Goal: Information Seeking & Learning: Understand process/instructions

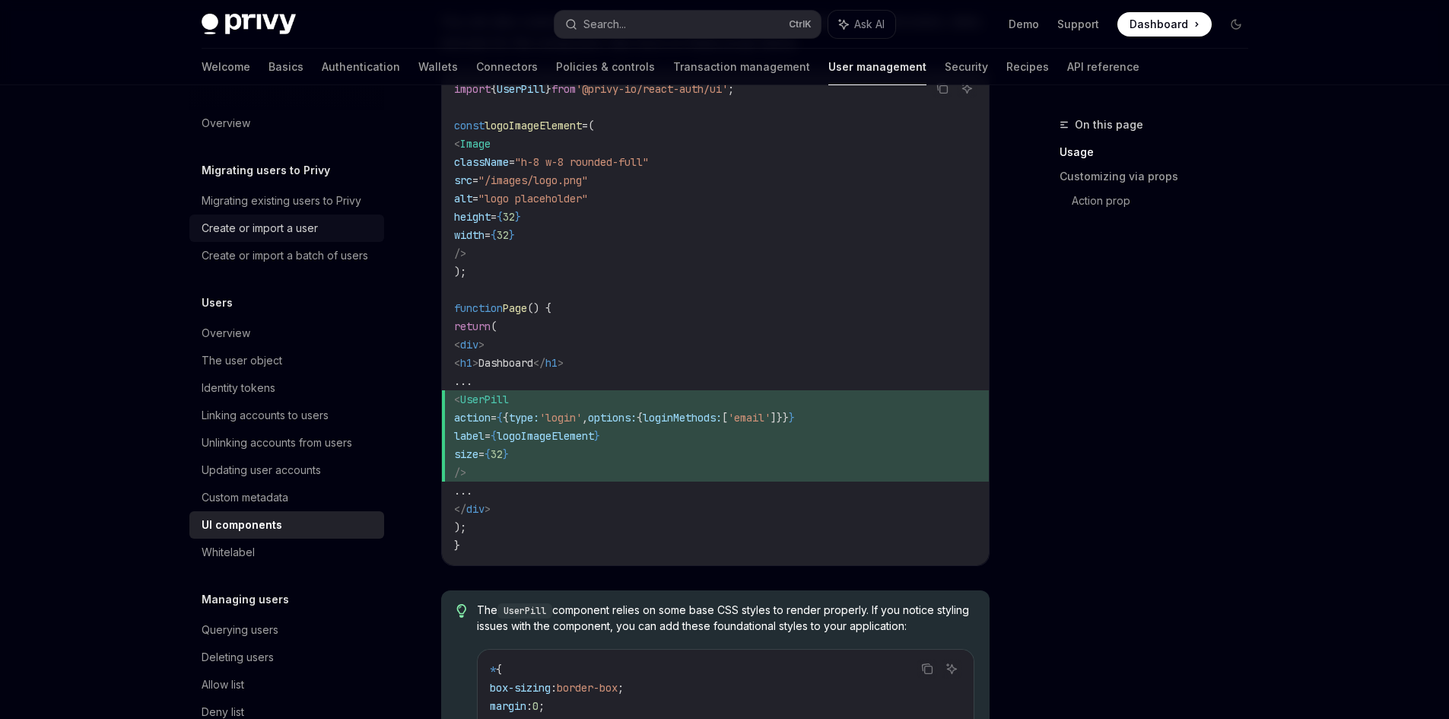
scroll to position [1155, 0]
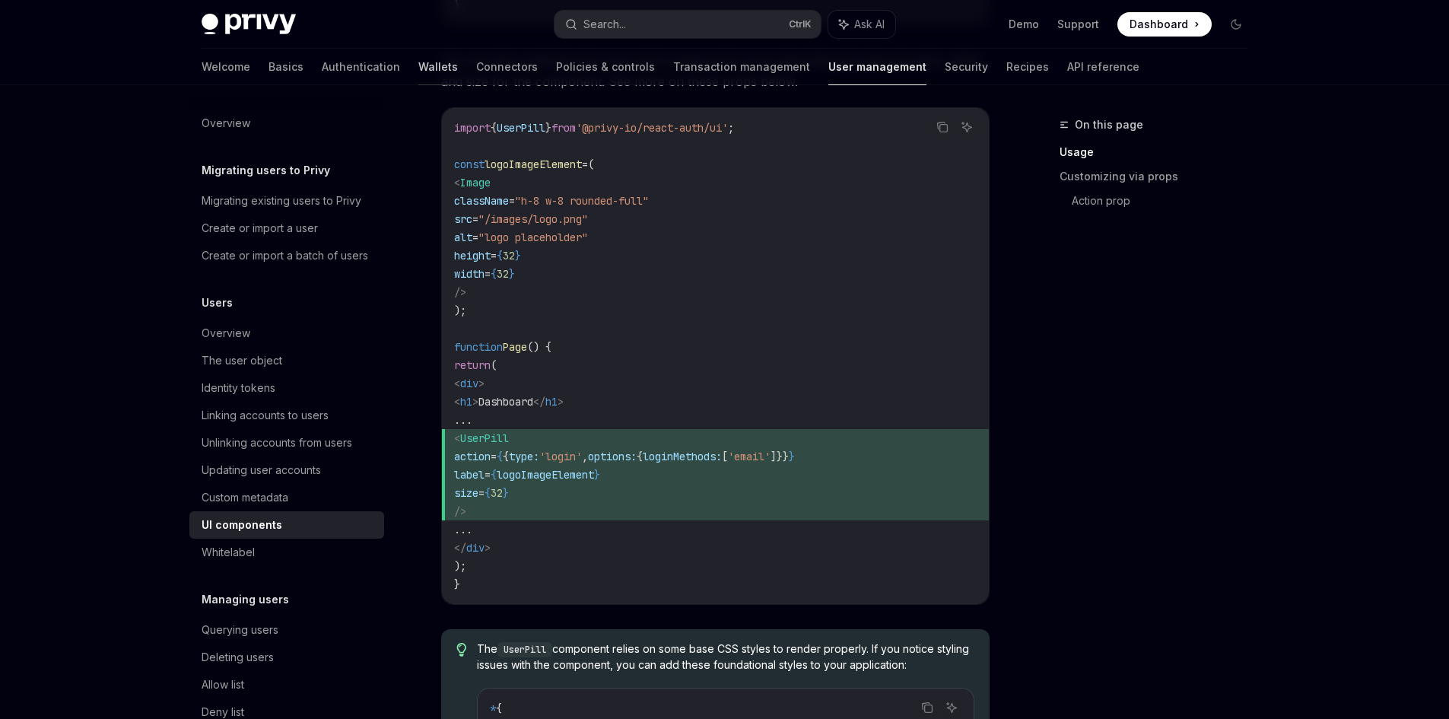
click at [418, 65] on link "Wallets" at bounding box center [438, 67] width 40 height 37
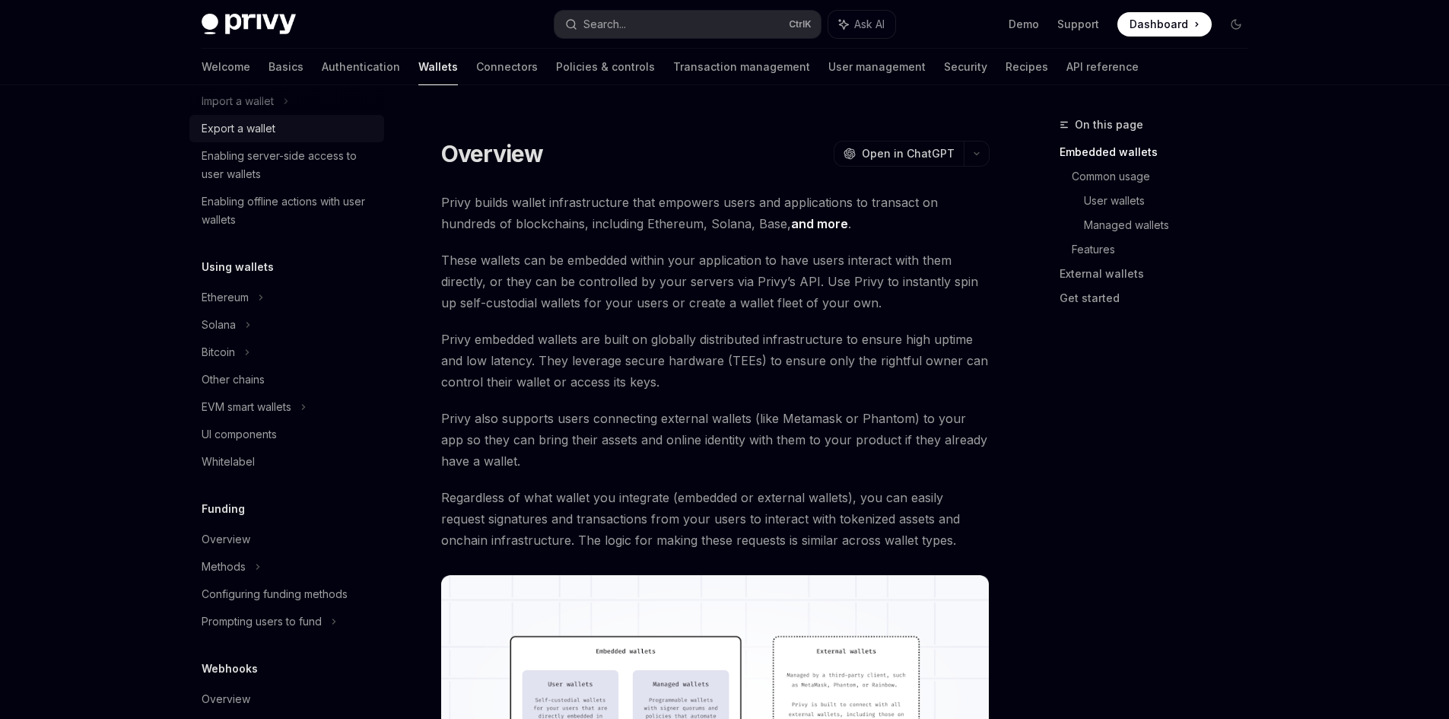
scroll to position [253, 0]
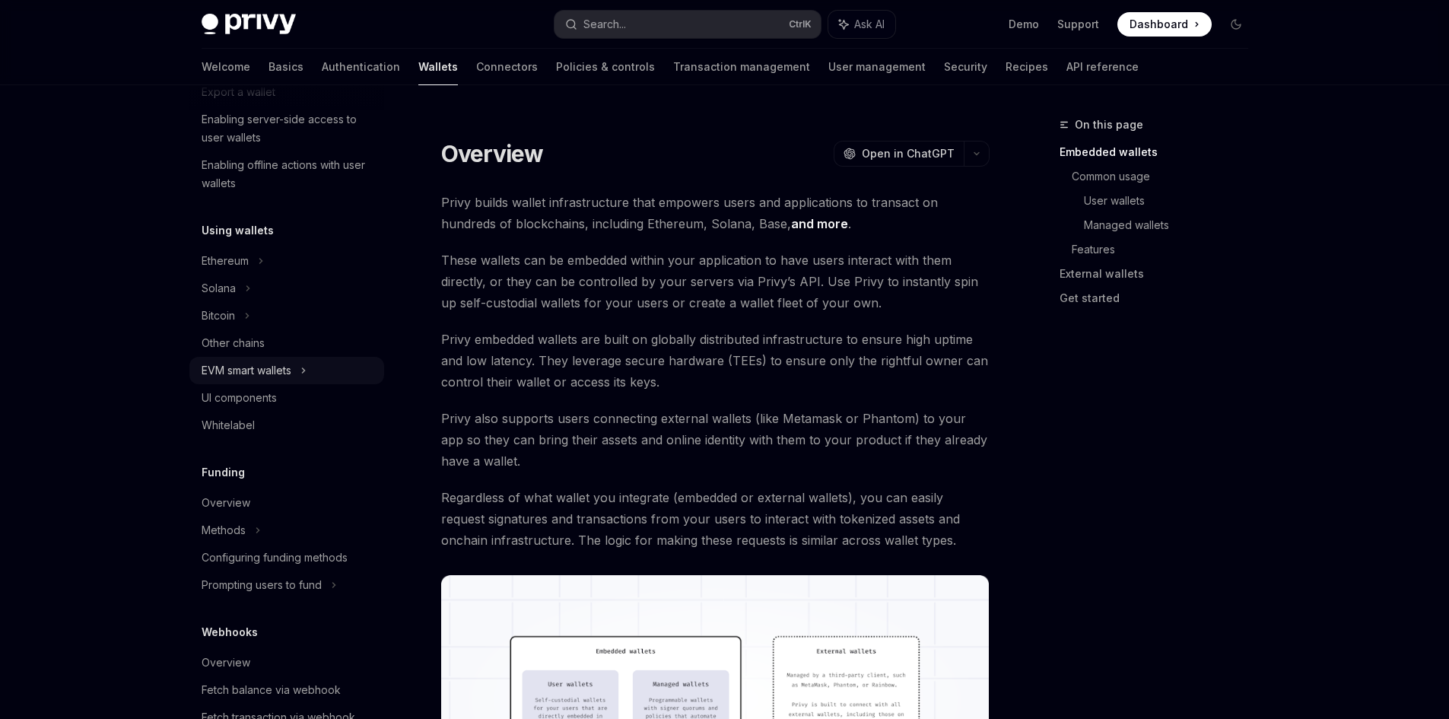
click at [307, 371] on icon at bounding box center [304, 370] width 6 height 18
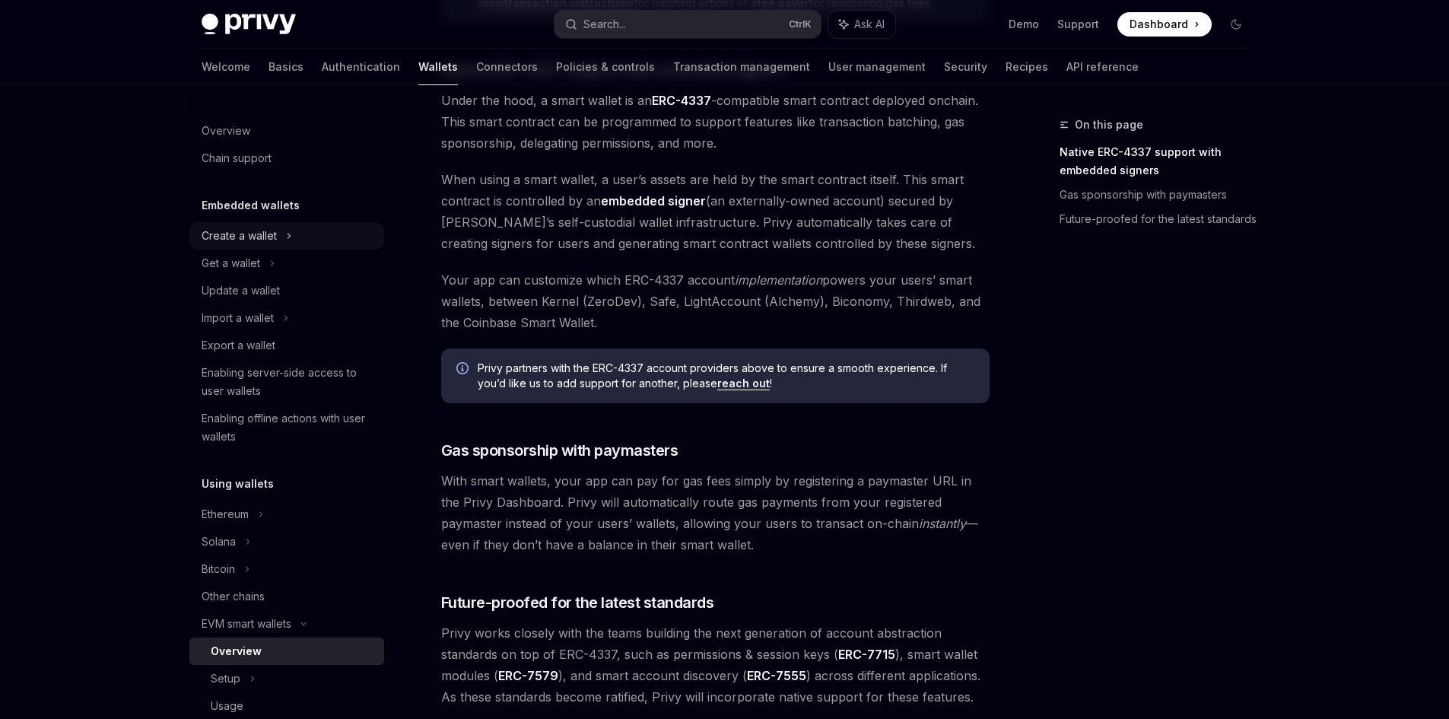
click at [213, 231] on div "Create a wallet" at bounding box center [239, 236] width 75 height 18
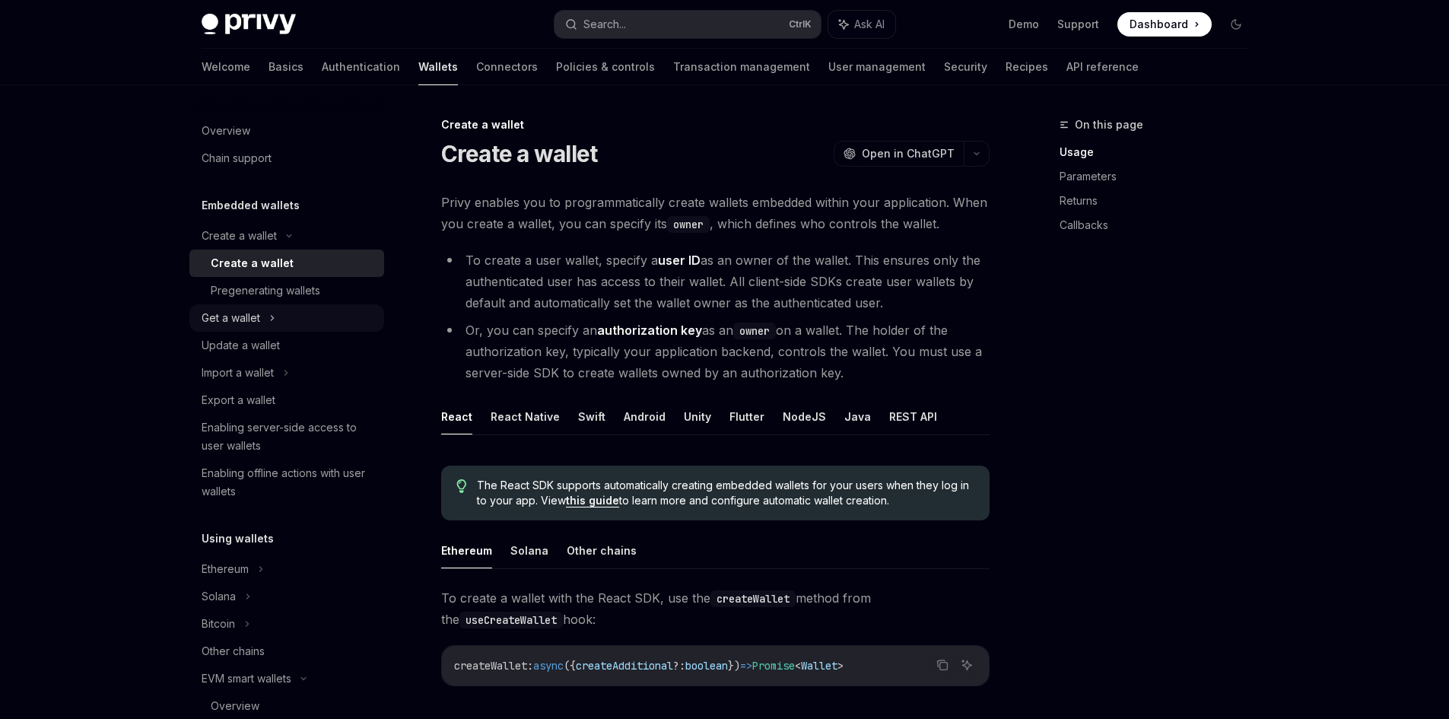
click at [243, 323] on div "Get a wallet" at bounding box center [231, 318] width 59 height 18
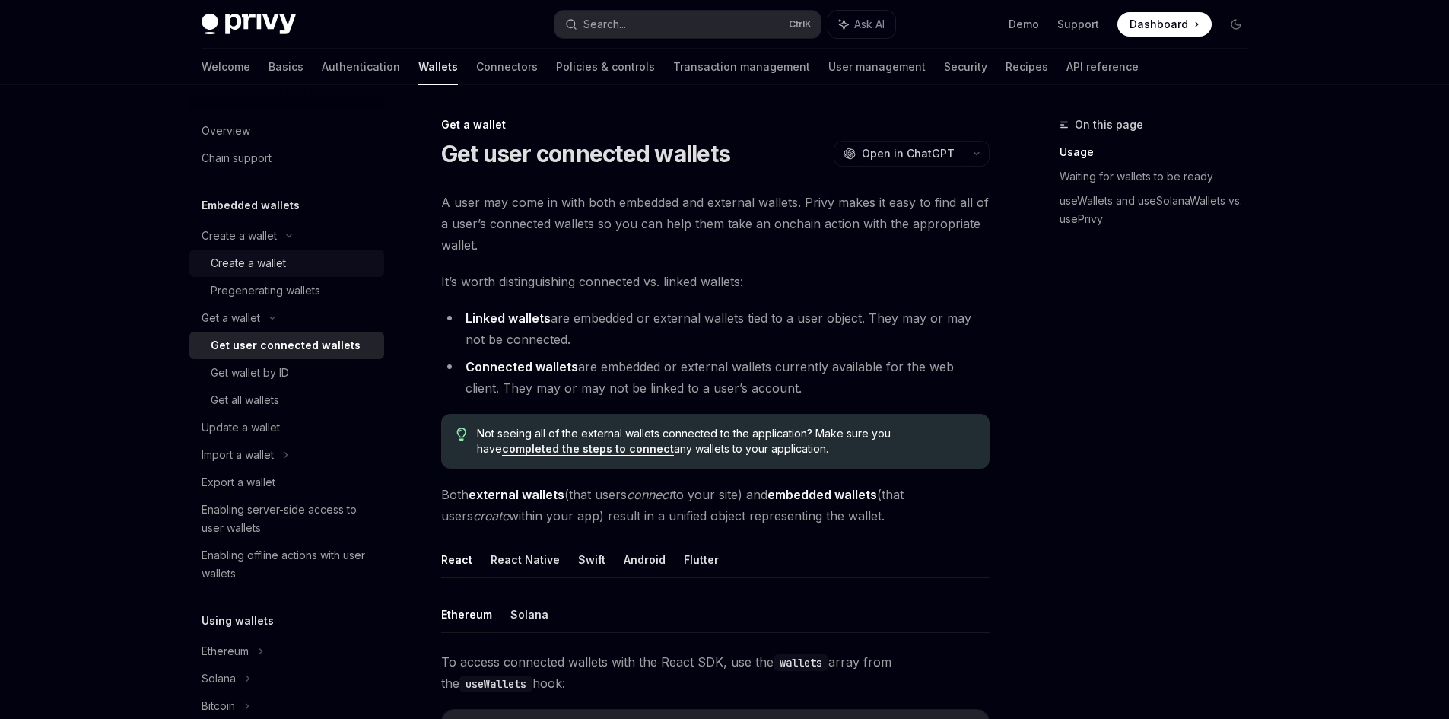
click at [254, 269] on div "Create a wallet" at bounding box center [248, 263] width 75 height 18
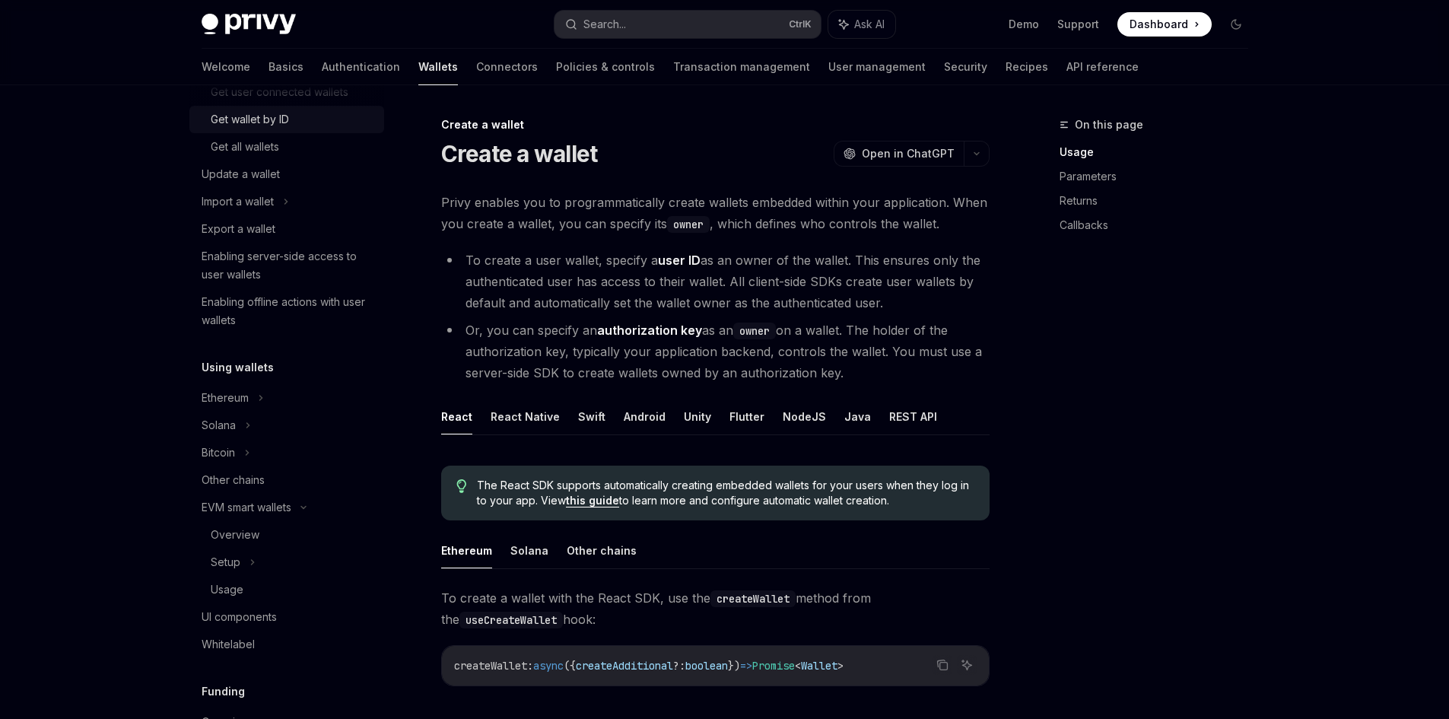
scroll to position [380, 0]
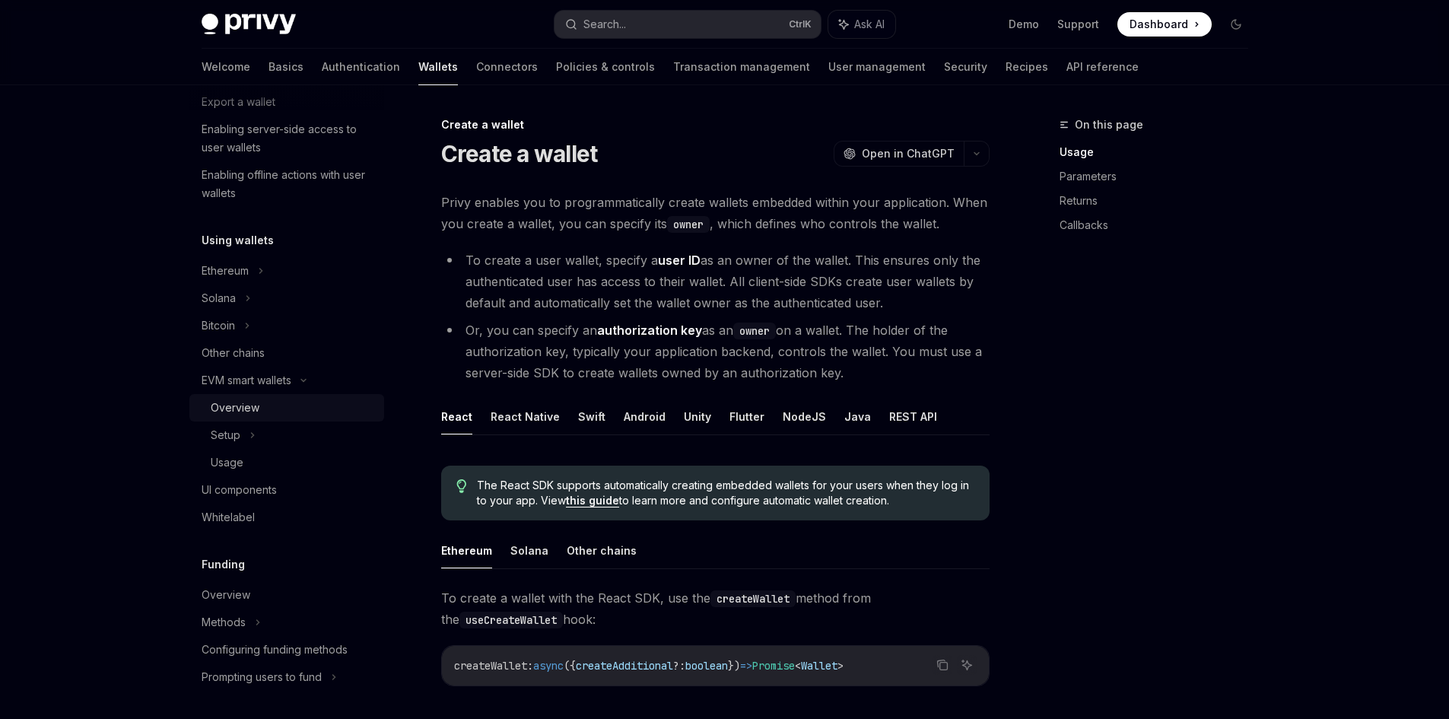
click at [234, 402] on div "Overview" at bounding box center [235, 408] width 49 height 18
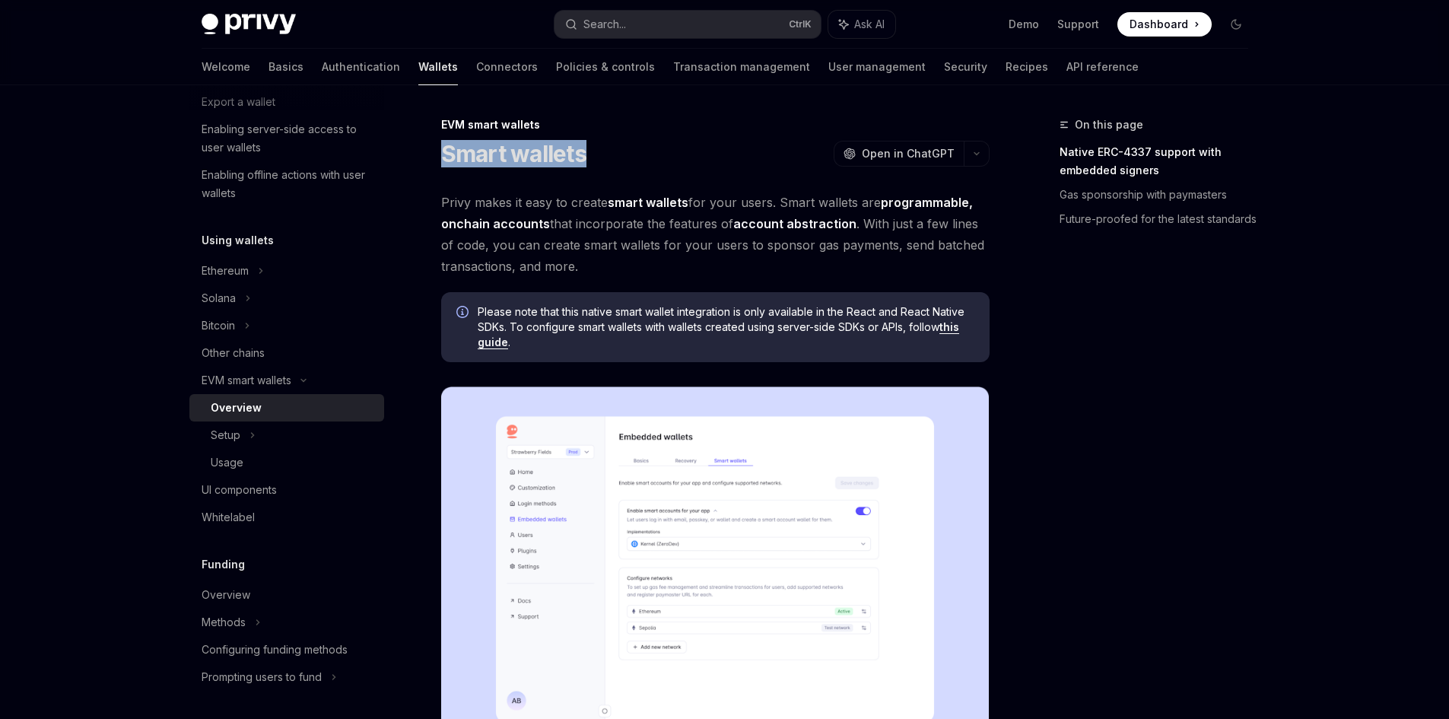
drag, startPoint x: 440, startPoint y: 157, endPoint x: 617, endPoint y: 157, distance: 177.3
drag, startPoint x: 860, startPoint y: 228, endPoint x: 986, endPoint y: 228, distance: 126.3
click at [986, 228] on span "Privy makes it easy to create smart wallets for your users. Smart wallets are p…" at bounding box center [715, 234] width 549 height 85
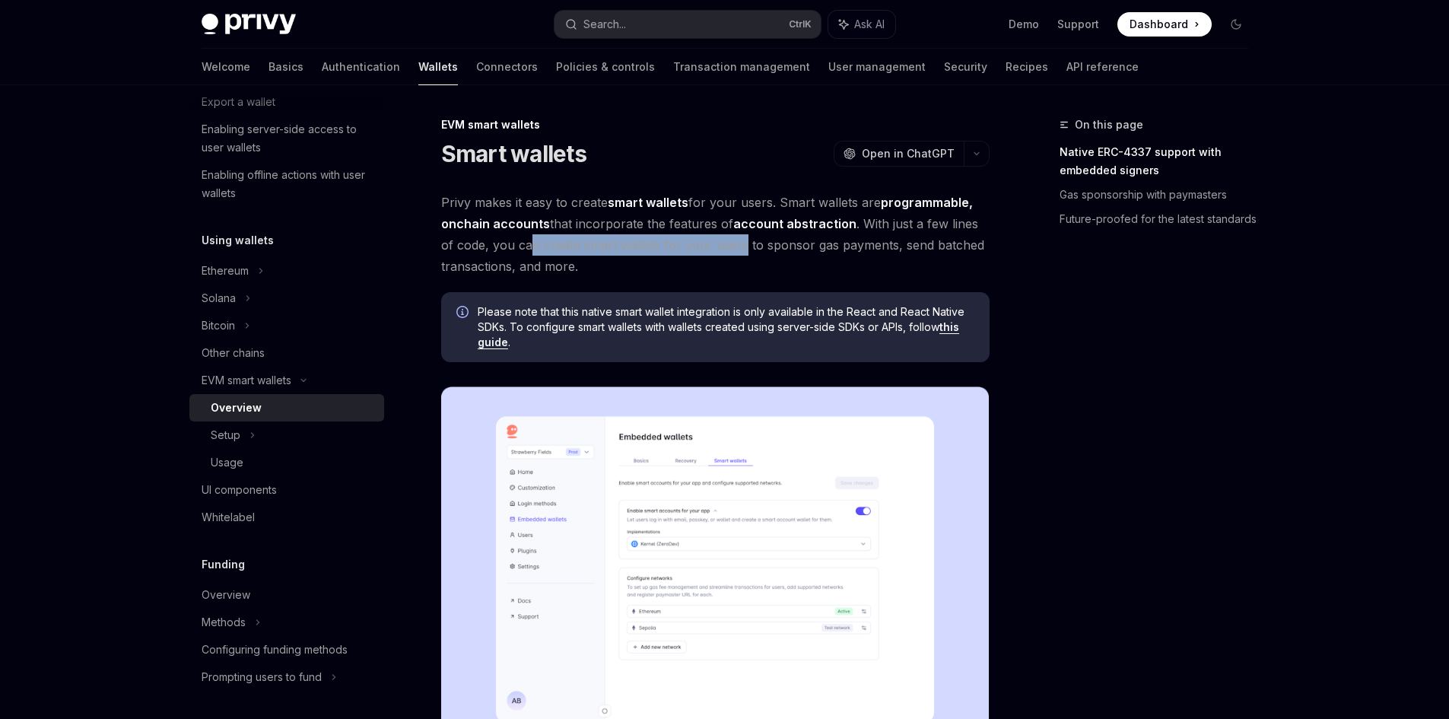
drag, startPoint x: 531, startPoint y: 248, endPoint x: 738, endPoint y: 248, distance: 206.9
click at [738, 248] on span "Privy makes it easy to create smart wallets for your users. Smart wallets are p…" at bounding box center [715, 234] width 549 height 85
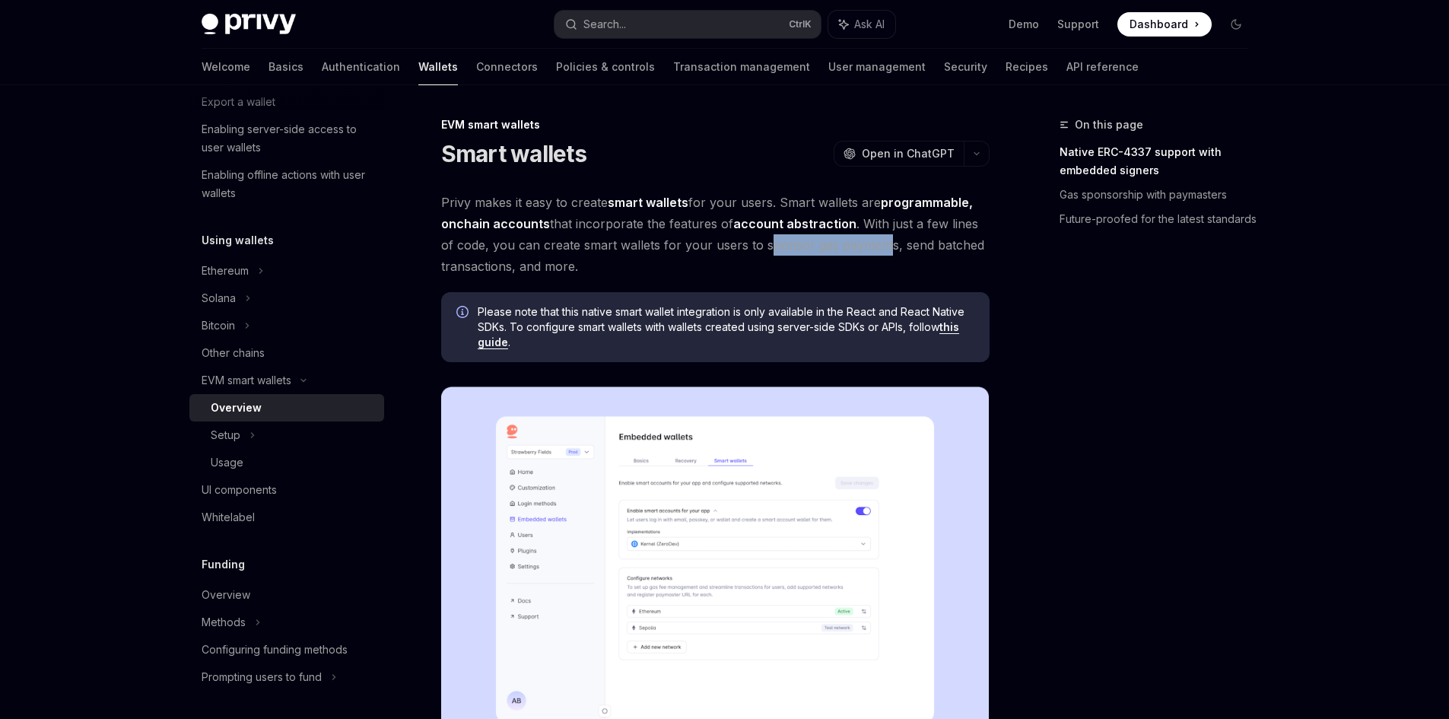
drag, startPoint x: 765, startPoint y: 248, endPoint x: 883, endPoint y: 246, distance: 117.2
click at [883, 246] on span "Privy makes it easy to create smart wallets for your users. Smart wallets are p…" at bounding box center [715, 234] width 549 height 85
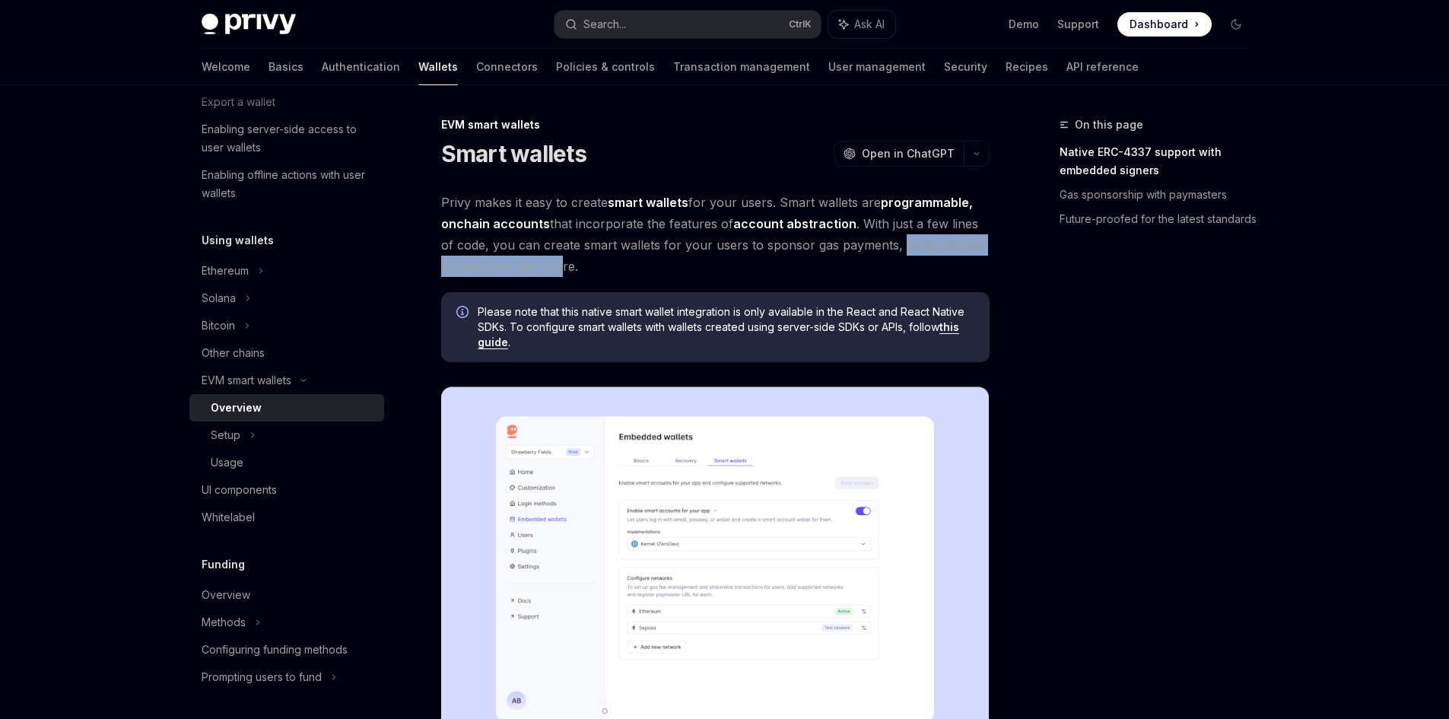
drag, startPoint x: 899, startPoint y: 246, endPoint x: 562, endPoint y: 274, distance: 338.1
click at [562, 274] on span "Privy makes it easy to create smart wallets for your users. Smart wallets are p…" at bounding box center [715, 234] width 549 height 85
click at [587, 274] on span "Privy makes it easy to create smart wallets for your users. Smart wallets are p…" at bounding box center [715, 234] width 549 height 85
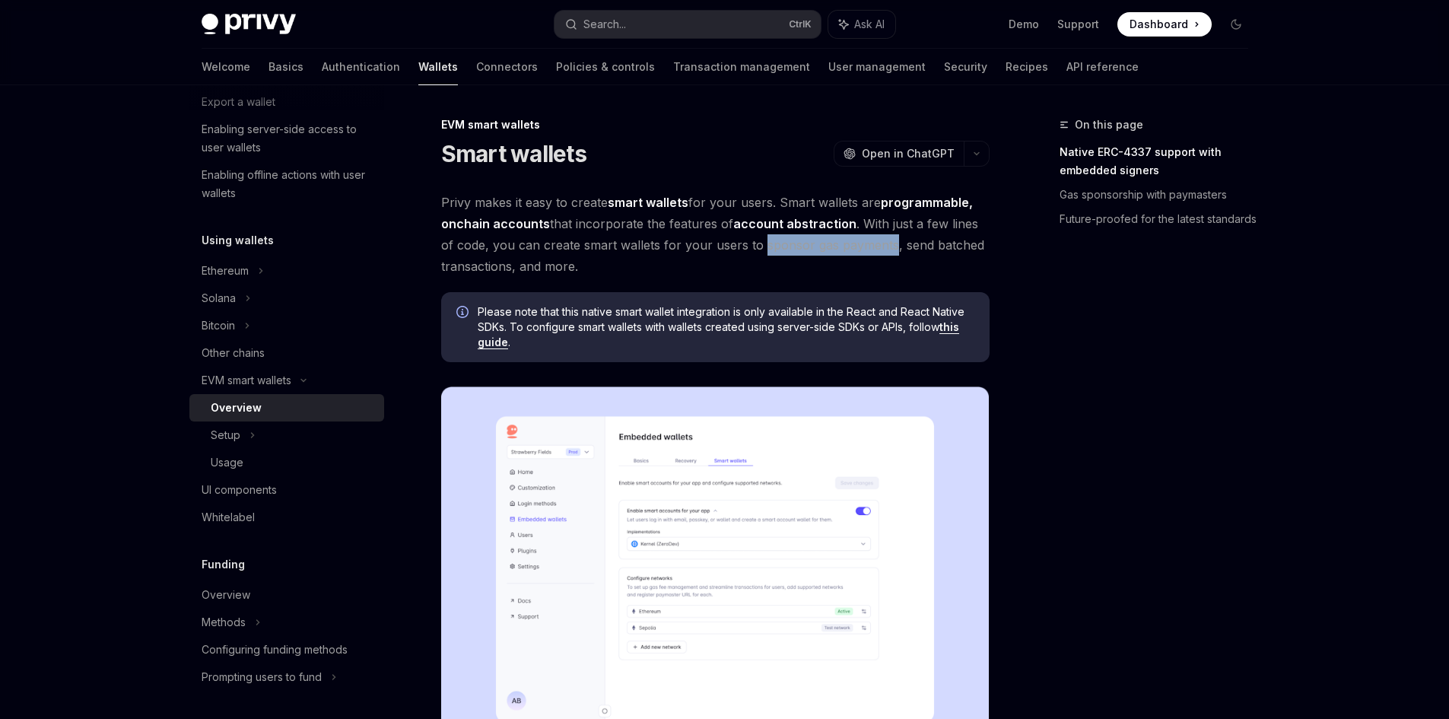
drag, startPoint x: 759, startPoint y: 249, endPoint x: 889, endPoint y: 249, distance: 130.1
click at [889, 249] on span "Privy makes it easy to create smart wallets for your users. Smart wallets are p…" at bounding box center [715, 234] width 549 height 85
click at [223, 441] on div "Setup" at bounding box center [226, 435] width 30 height 18
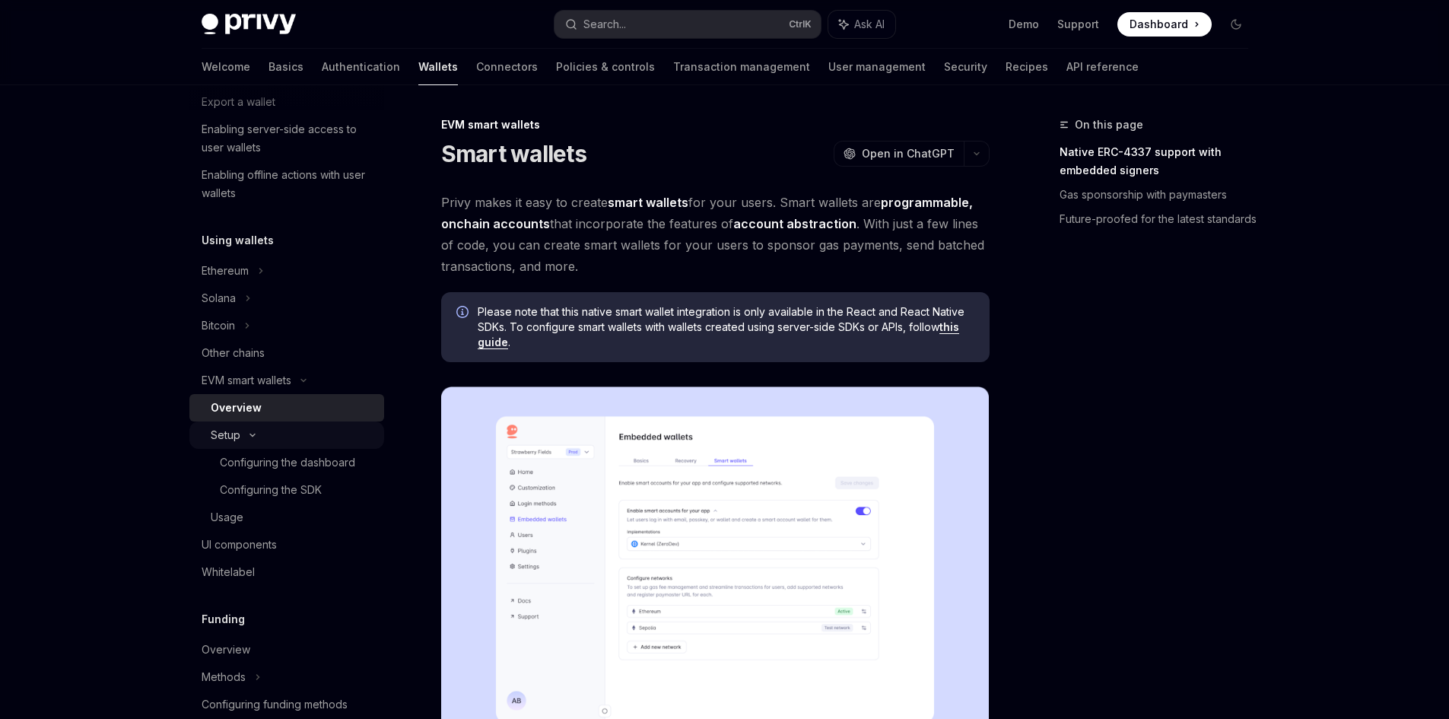
type textarea "*"
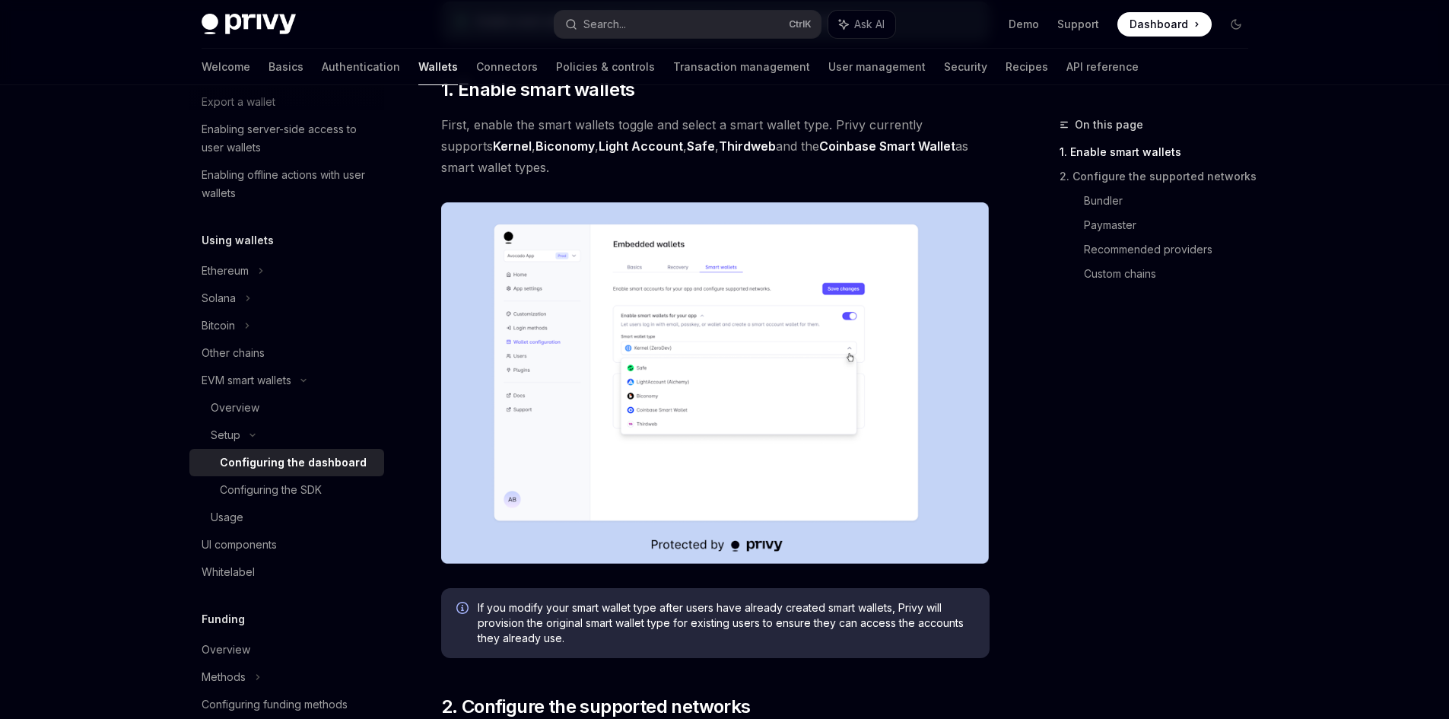
scroll to position [253, 0]
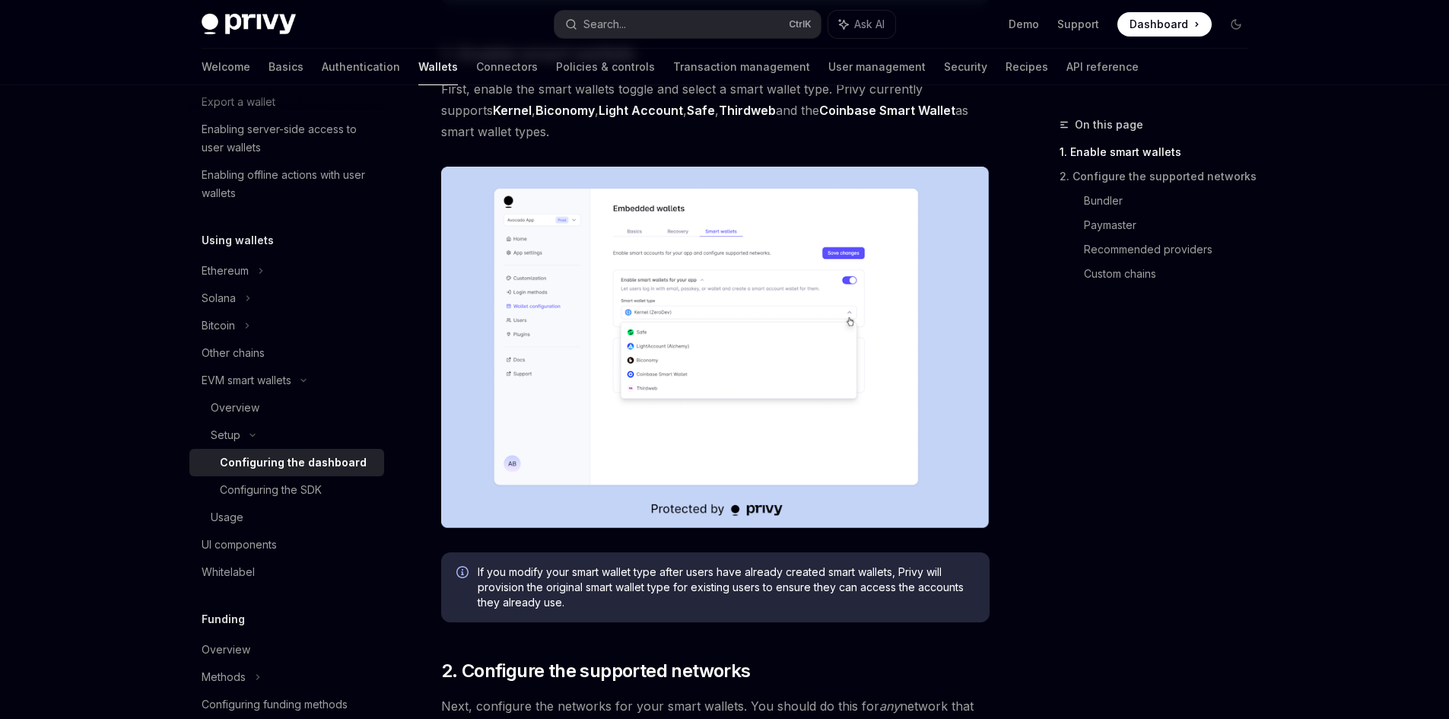
click at [705, 343] on img at bounding box center [715, 347] width 549 height 361
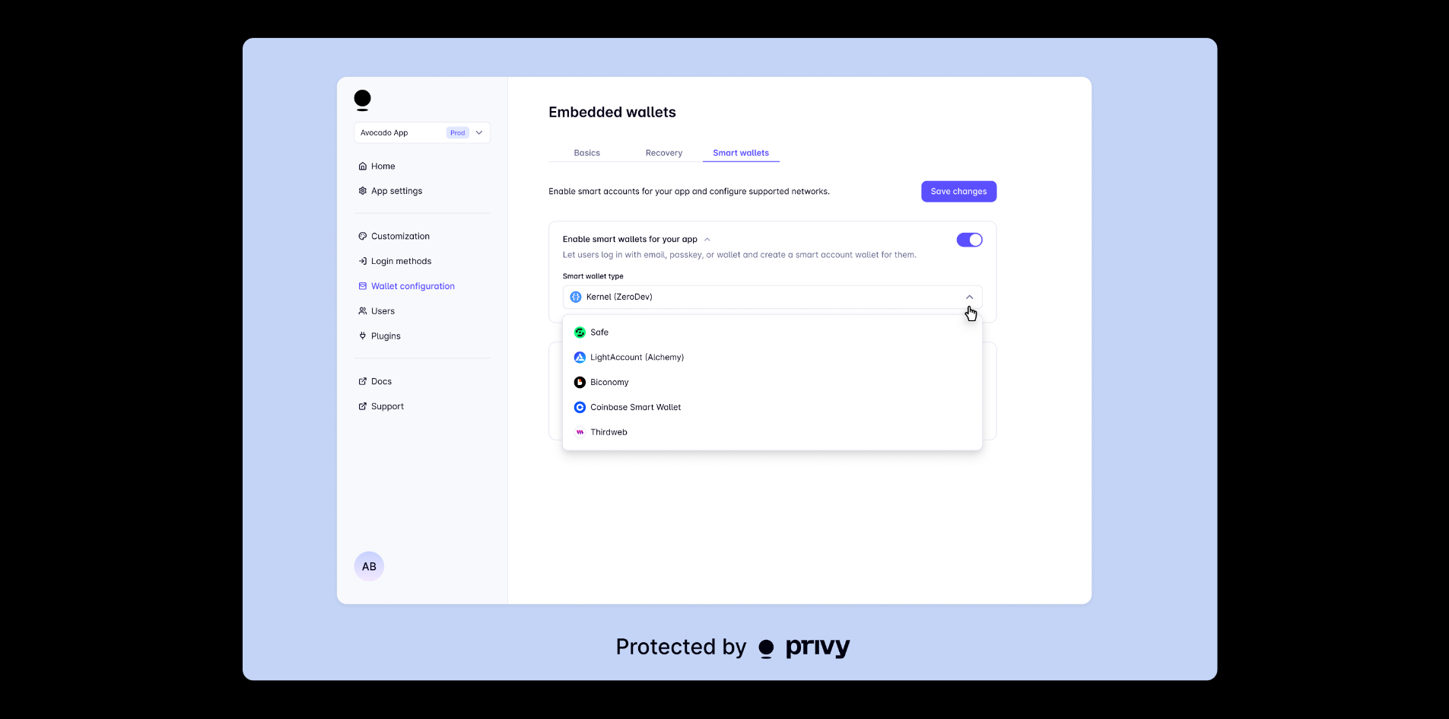
click at [1283, 425] on div at bounding box center [724, 359] width 1449 height 719
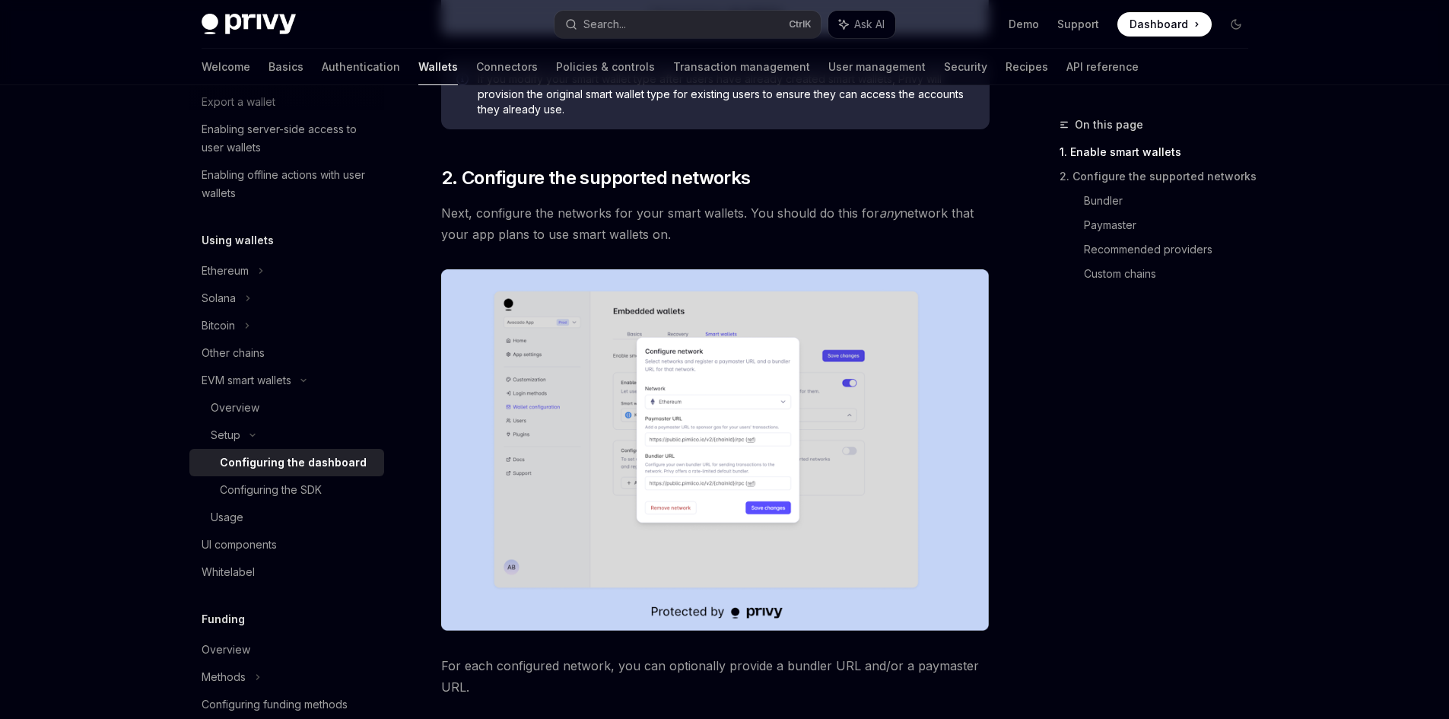
scroll to position [761, 0]
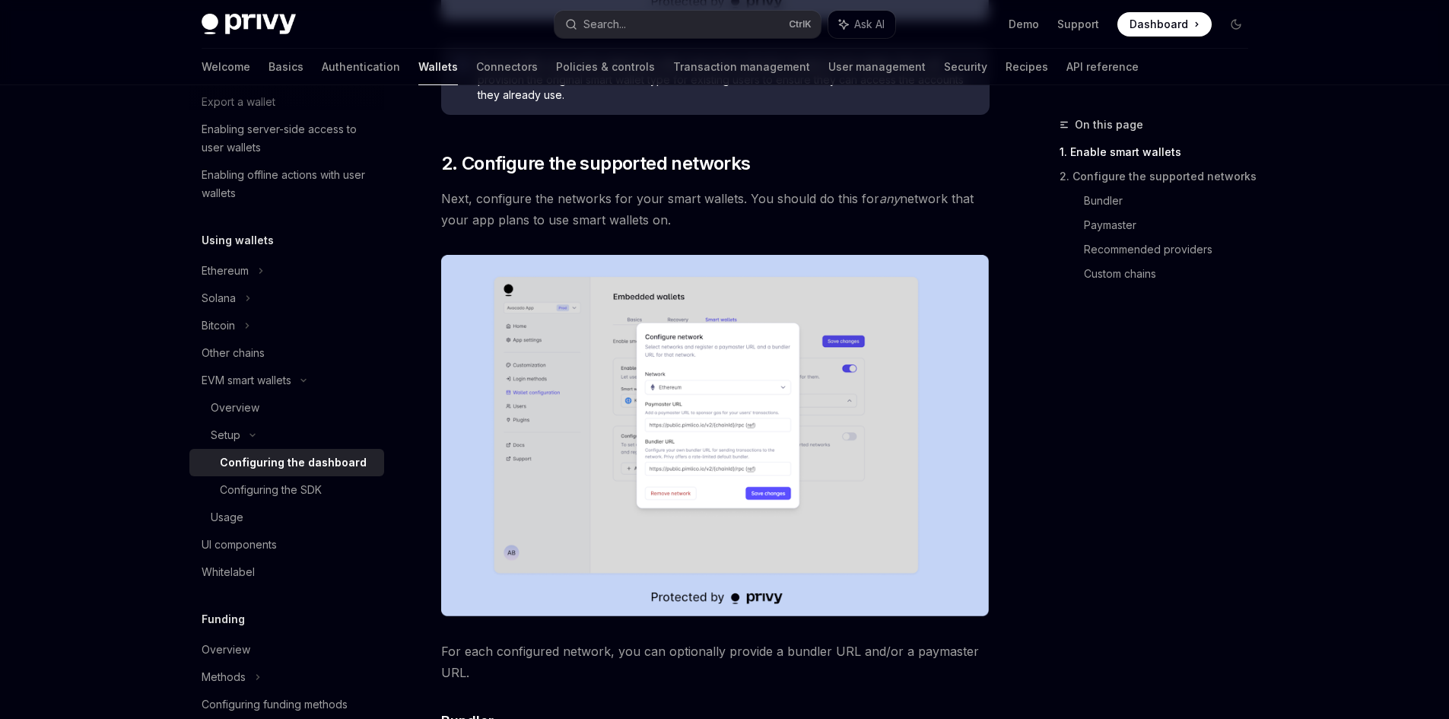
click at [724, 383] on img at bounding box center [715, 435] width 549 height 361
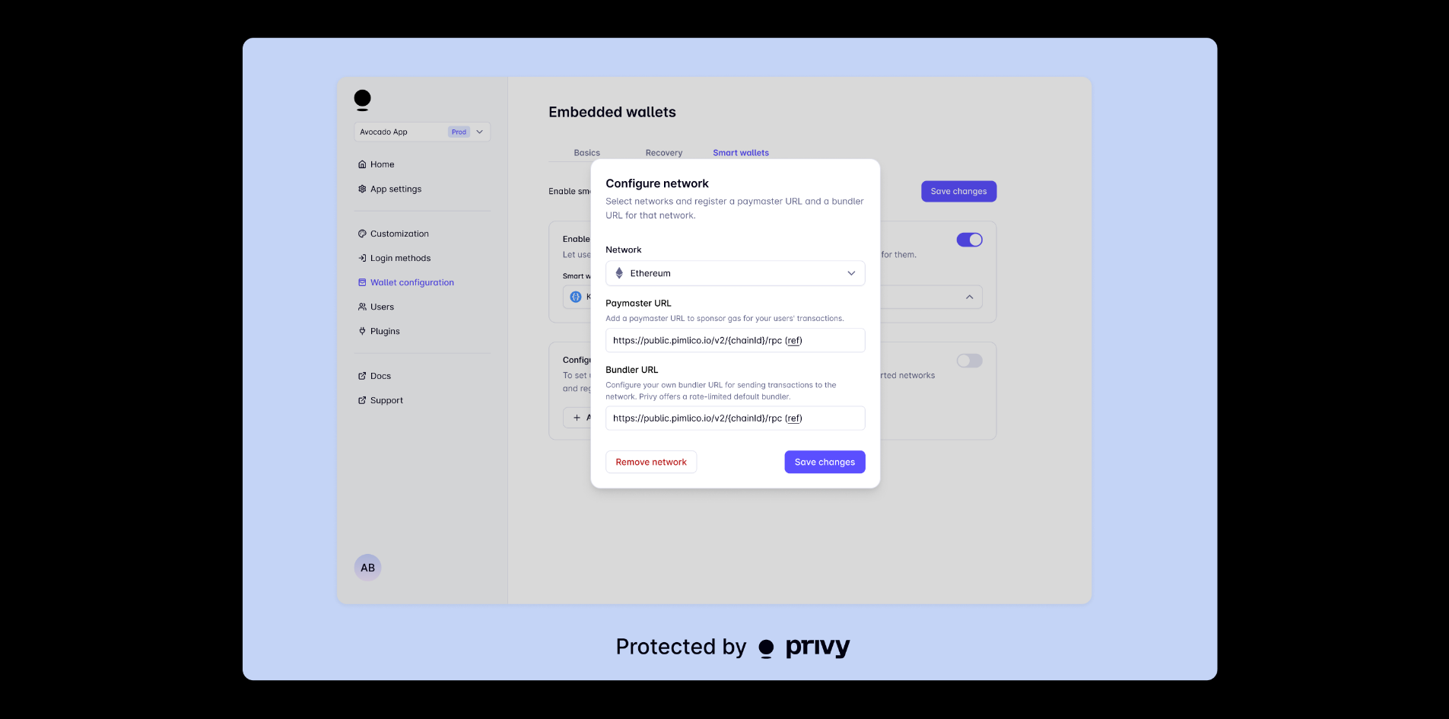
click at [1342, 465] on div at bounding box center [724, 359] width 1449 height 719
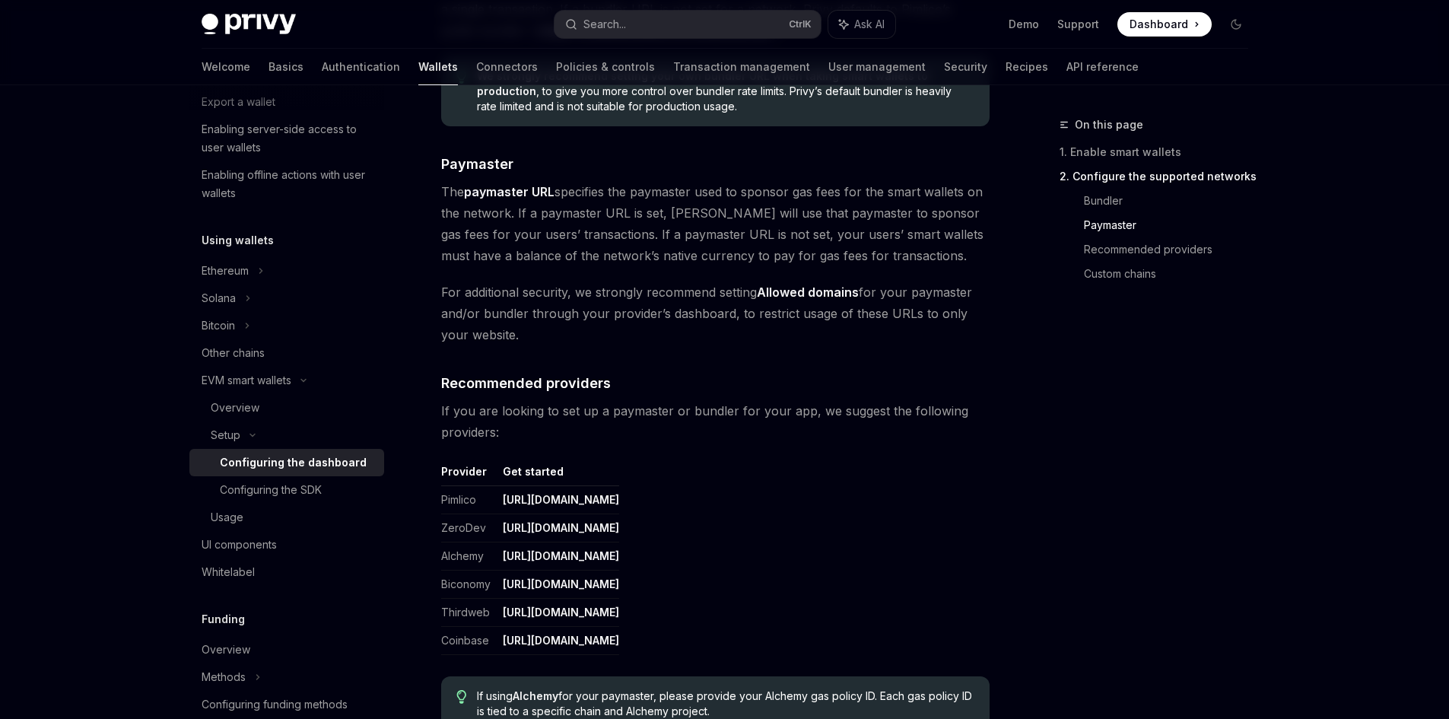
scroll to position [1649, 0]
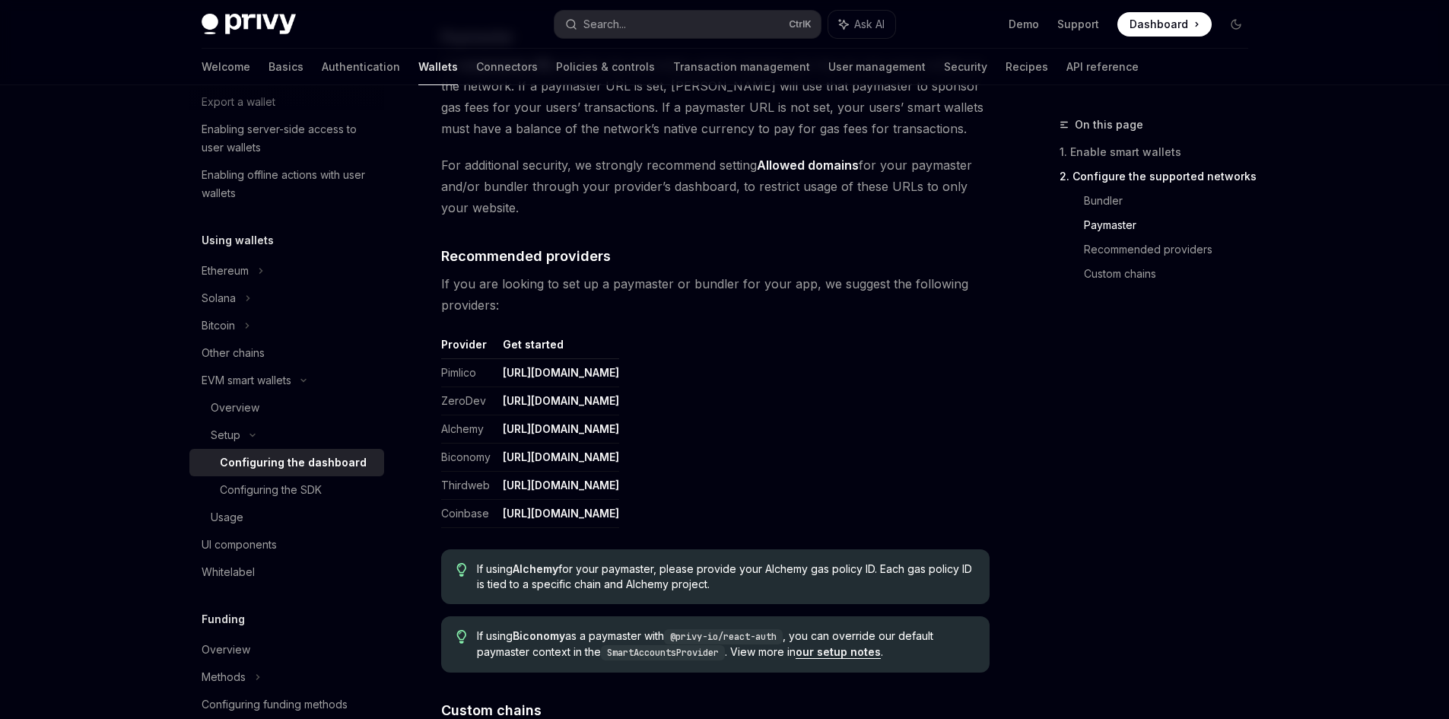
drag, startPoint x: 527, startPoint y: 281, endPoint x: 757, endPoint y: 281, distance: 229.8
click at [757, 281] on span "If you are looking to set up a paymaster or bundler for your app, we suggest th…" at bounding box center [715, 294] width 549 height 43
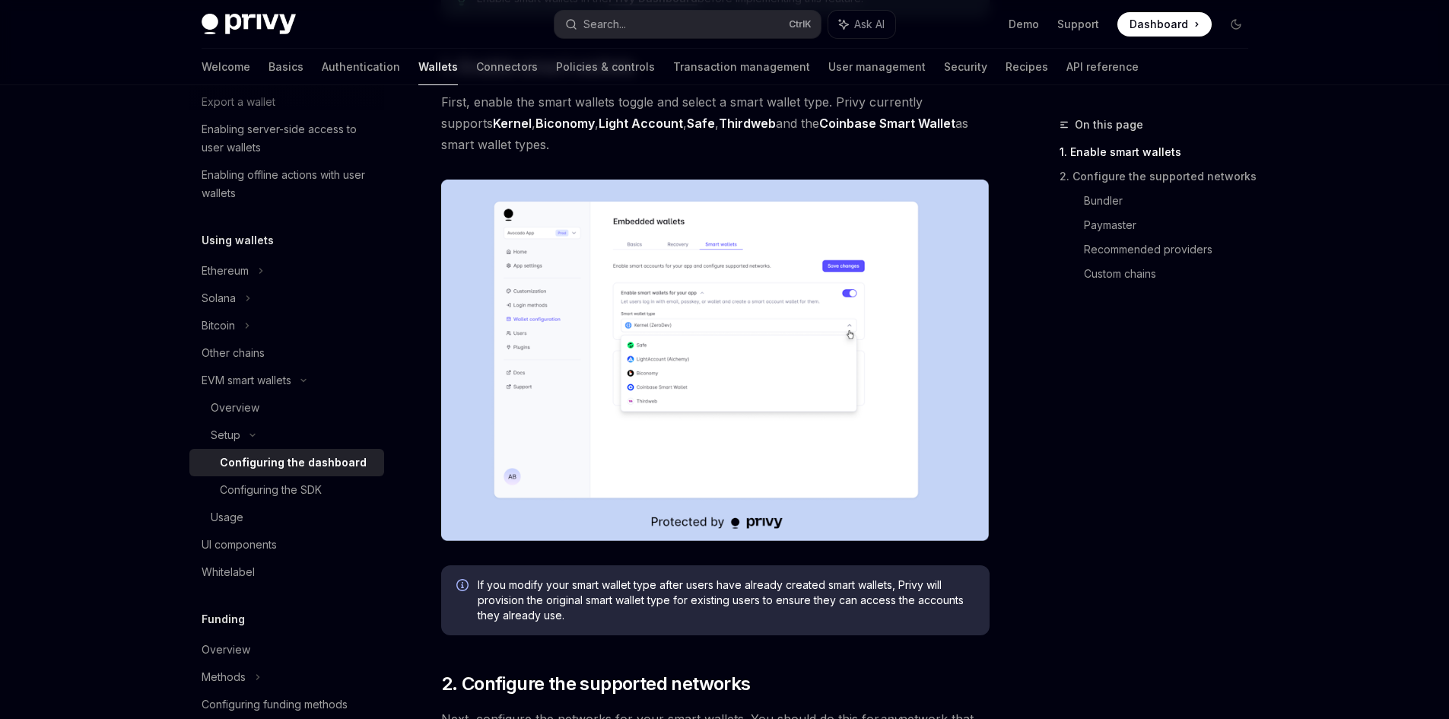
scroll to position [215, 0]
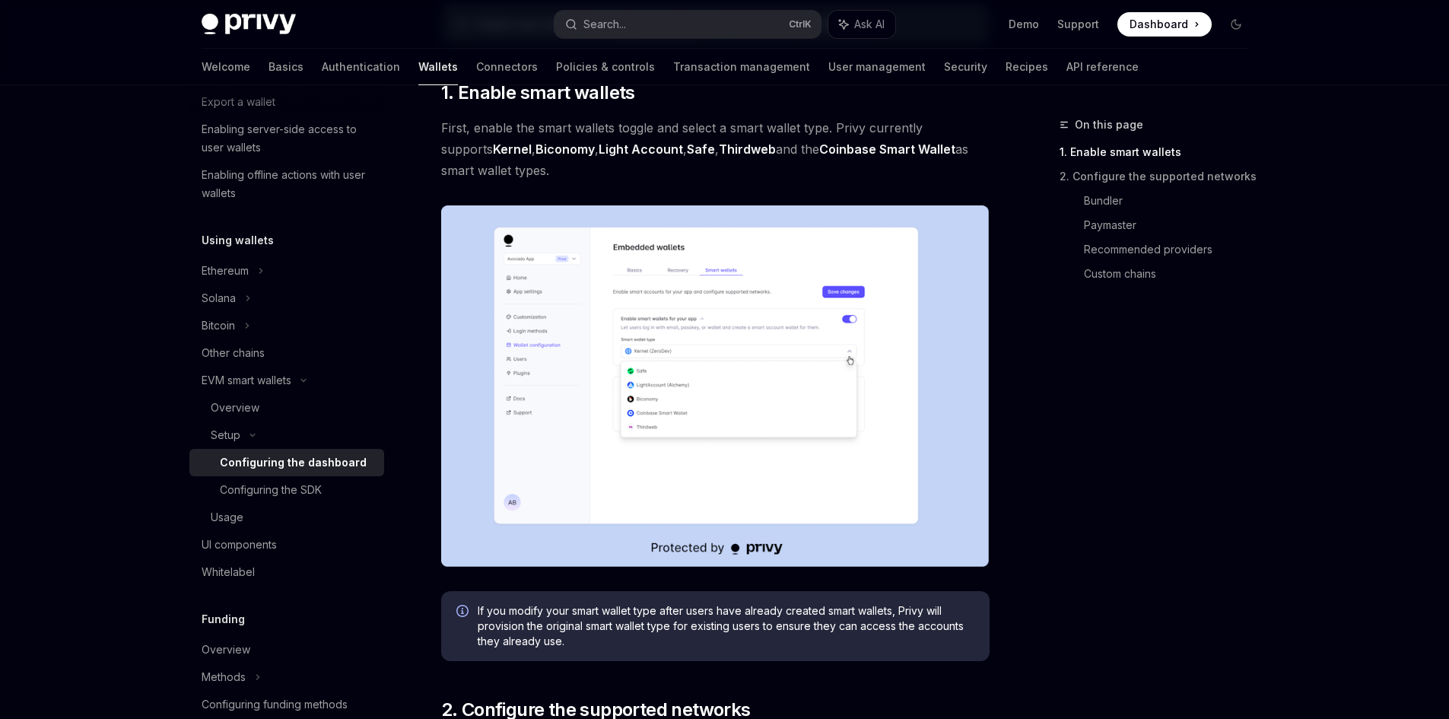
click at [650, 421] on img at bounding box center [715, 385] width 549 height 361
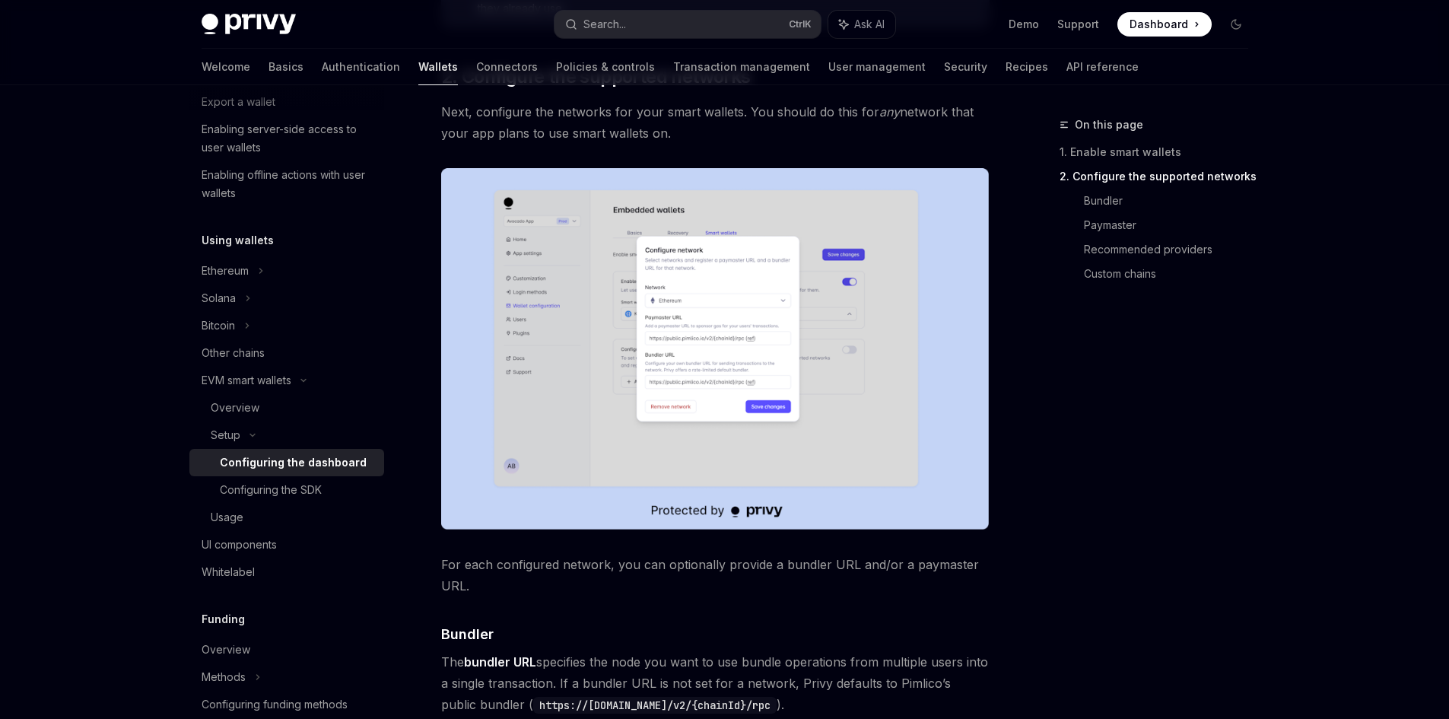
scroll to position [848, 0]
click at [720, 336] on img at bounding box center [715, 347] width 549 height 361
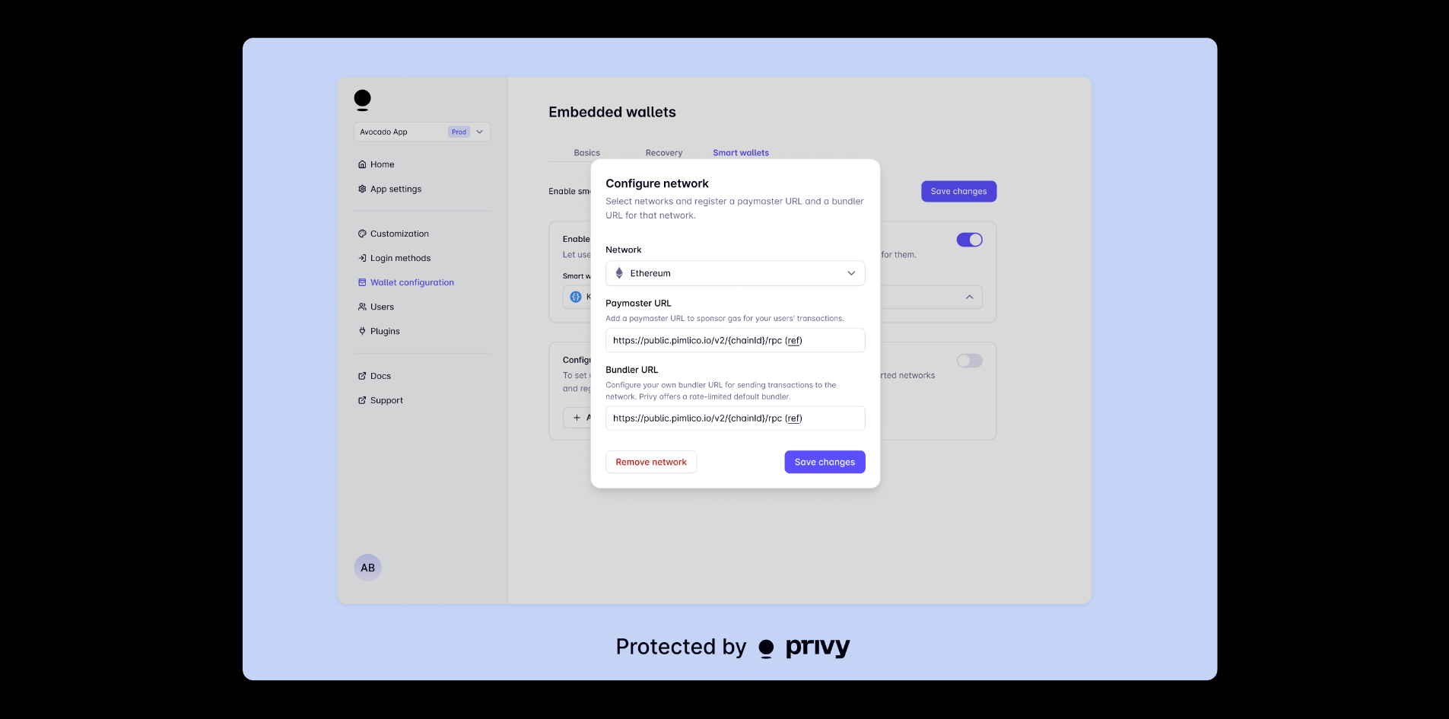
click at [720, 564] on img at bounding box center [731, 359] width 976 height 643
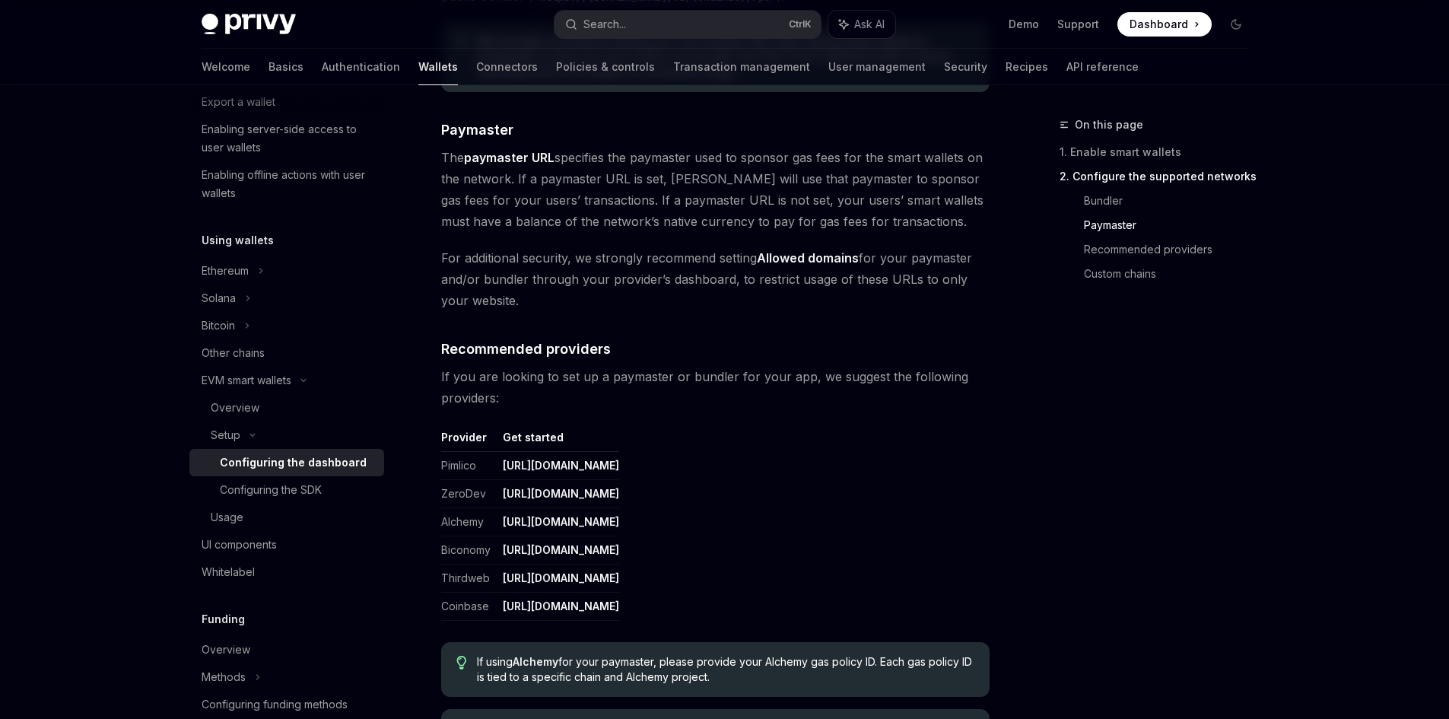
scroll to position [1736, 0]
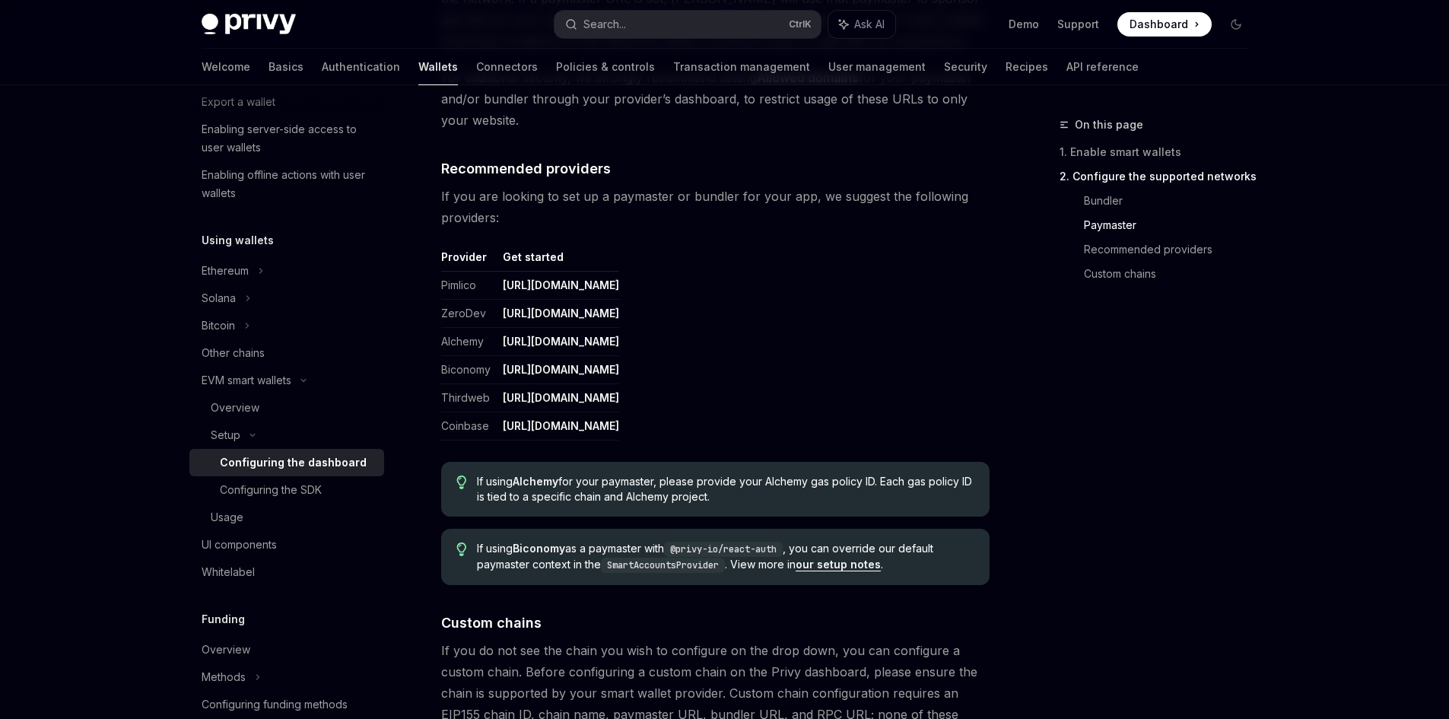
drag, startPoint x: 498, startPoint y: 424, endPoint x: 868, endPoint y: 431, distance: 369.8
click at [868, 431] on table "Provider Get started Pimlico [URL][DOMAIN_NAME] ZeroDev [URL][DOMAIN_NAME] Alch…" at bounding box center [715, 345] width 549 height 191
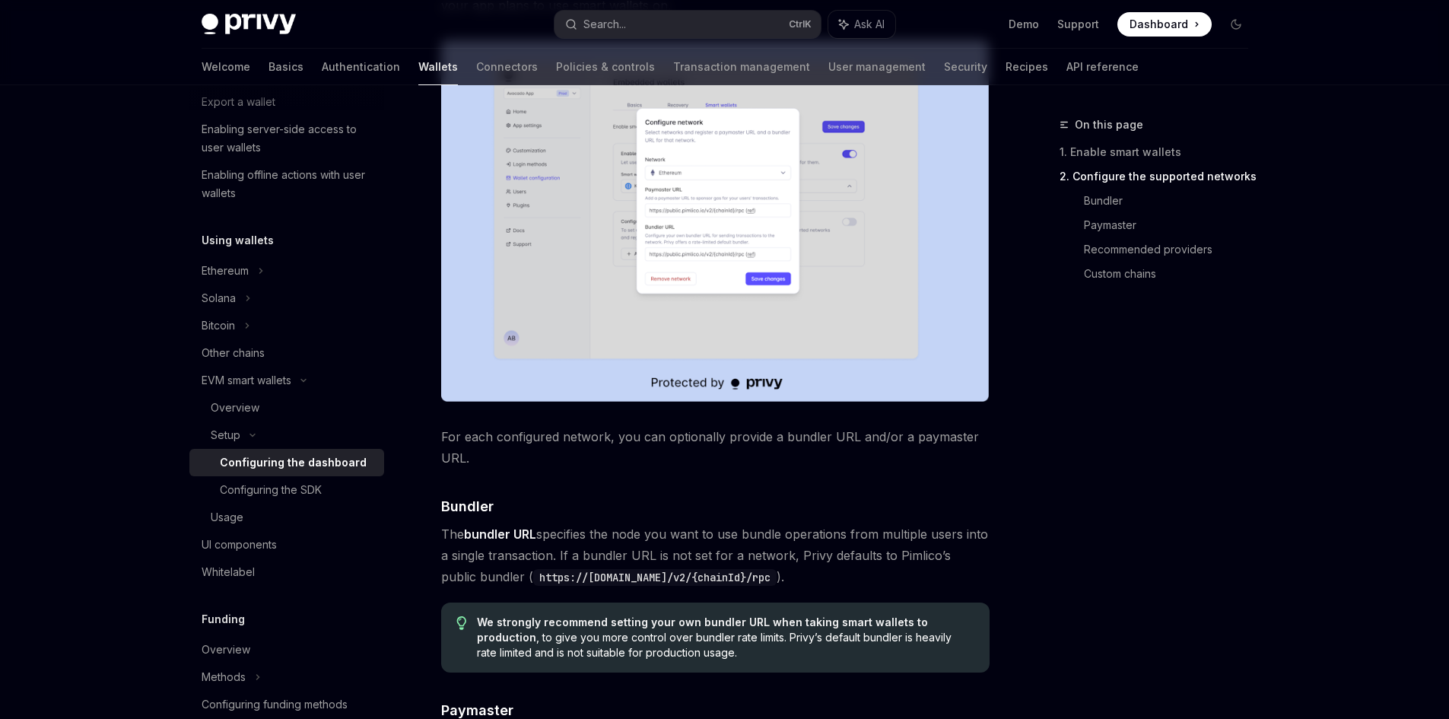
scroll to position [848, 0]
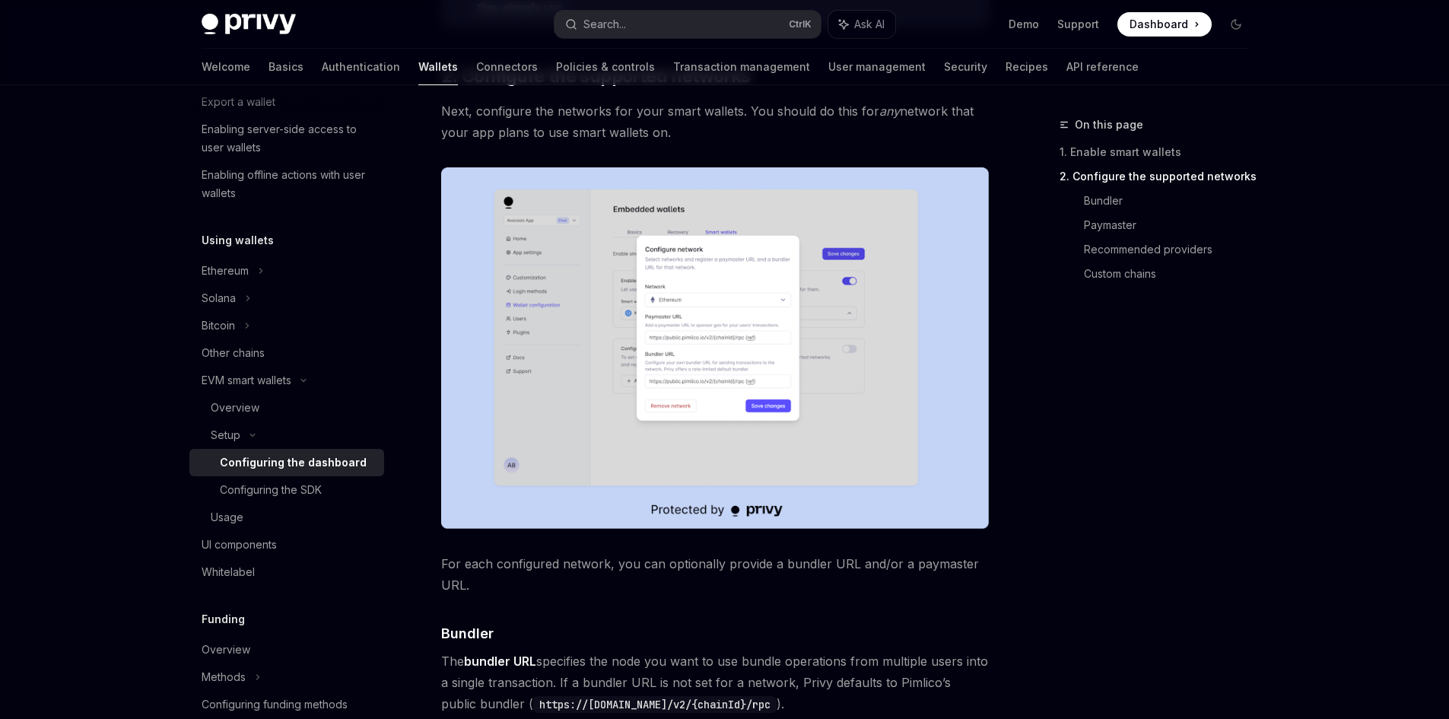
click at [759, 351] on img at bounding box center [715, 347] width 549 height 361
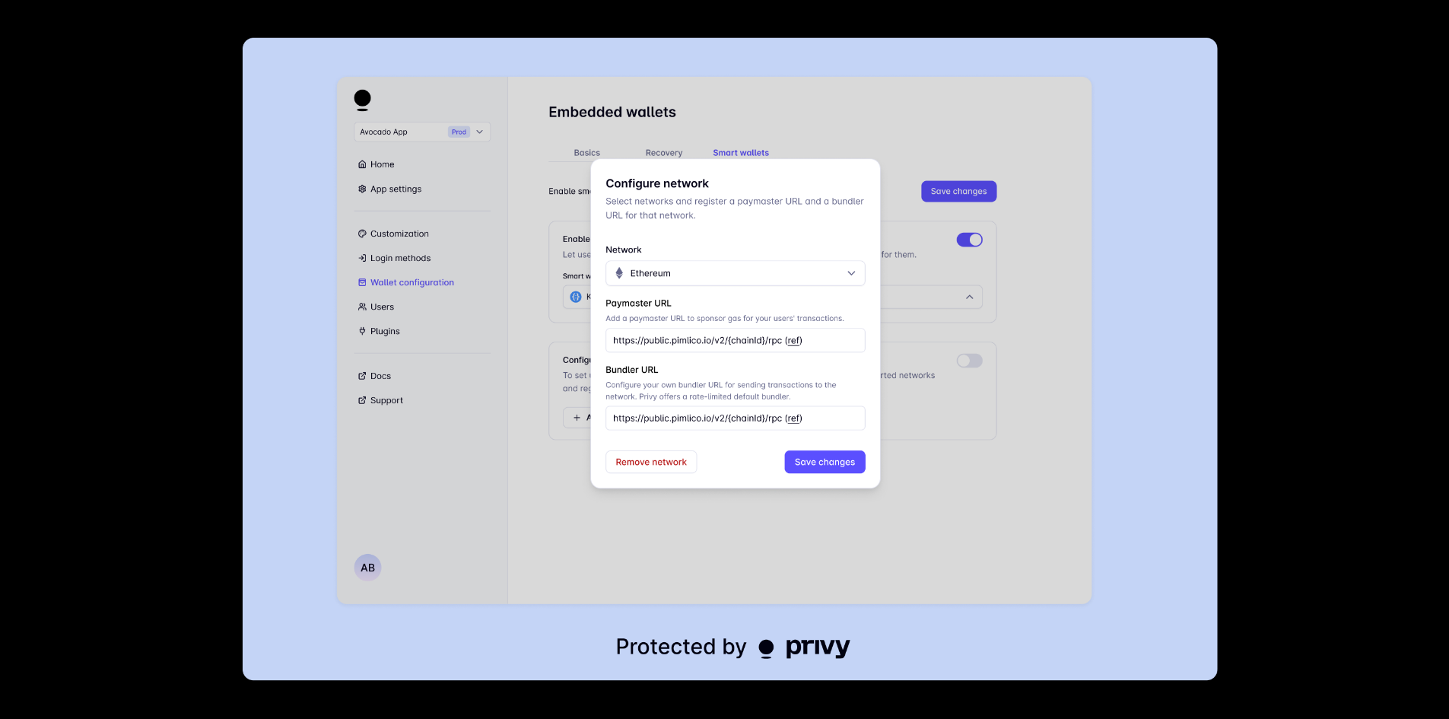
click at [1362, 371] on div at bounding box center [724, 359] width 1449 height 719
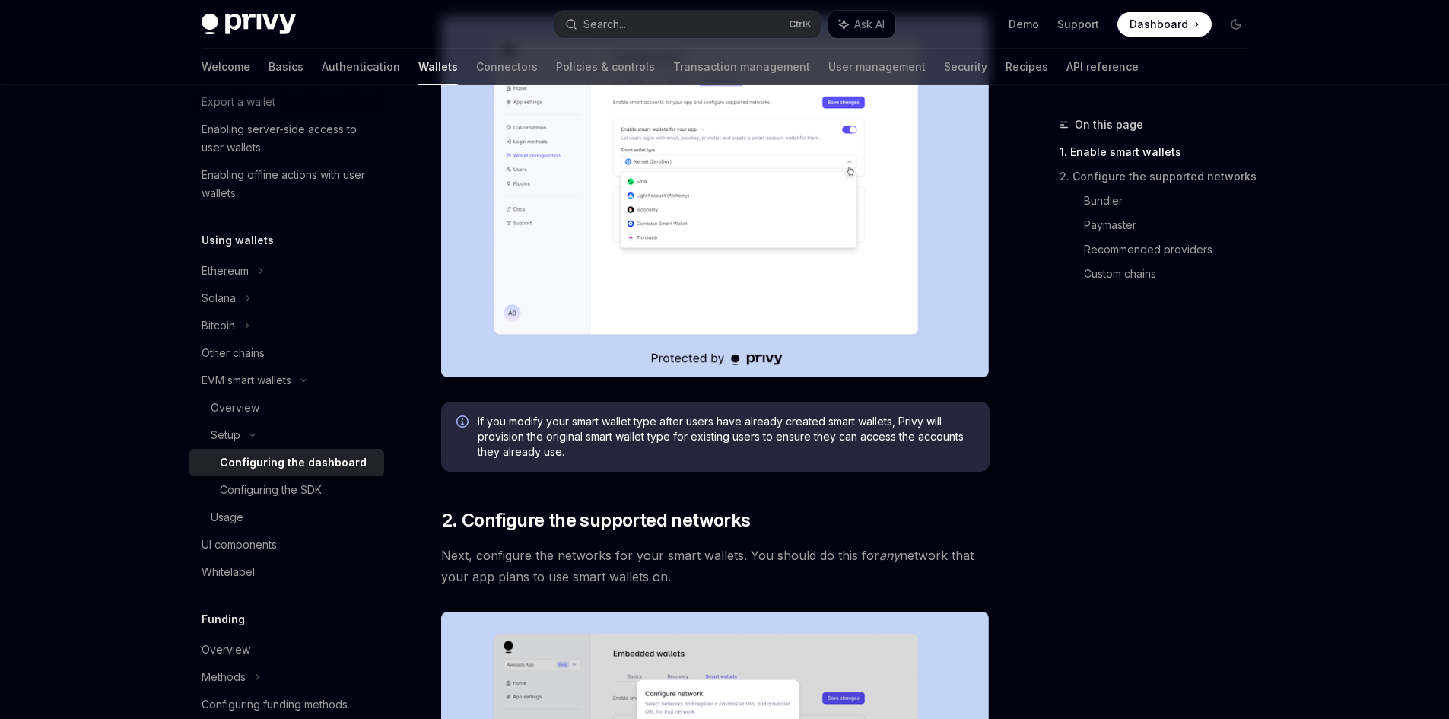
scroll to position [341, 0]
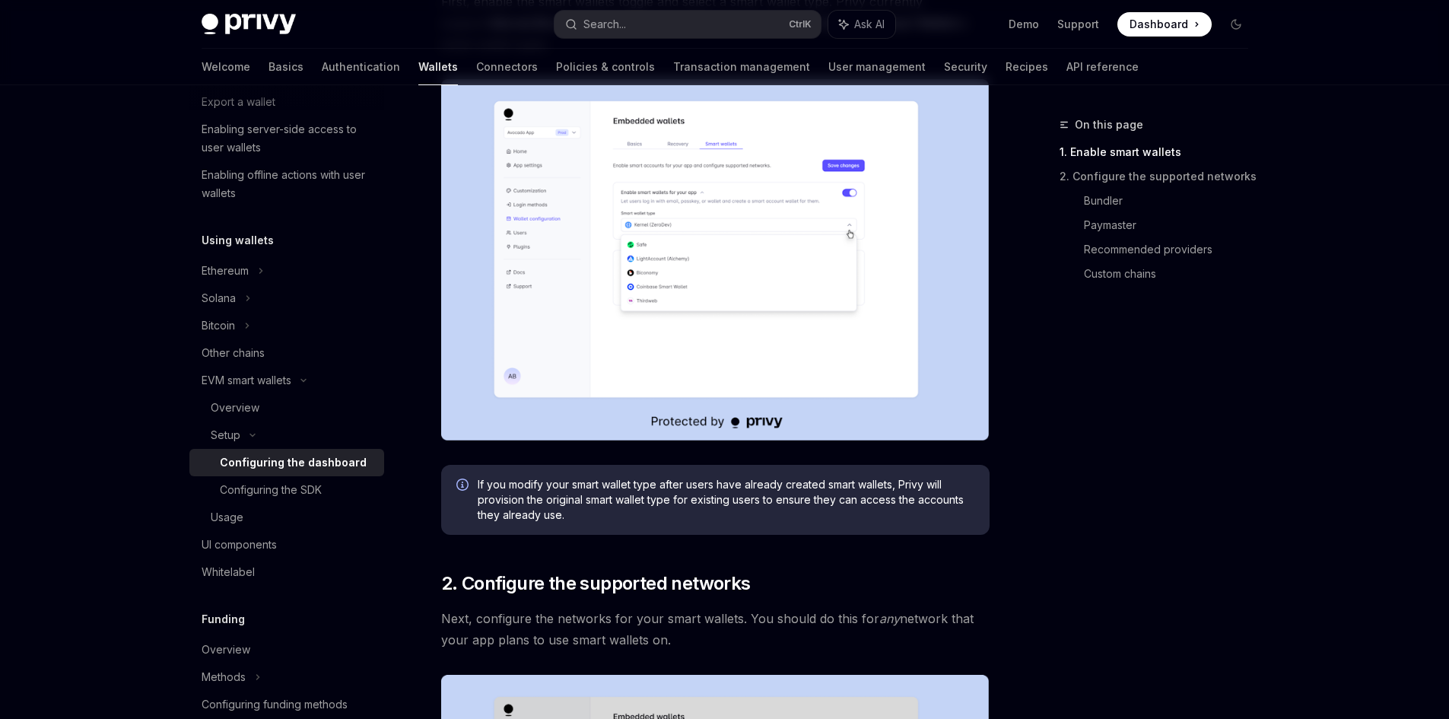
click at [767, 343] on img at bounding box center [715, 259] width 549 height 361
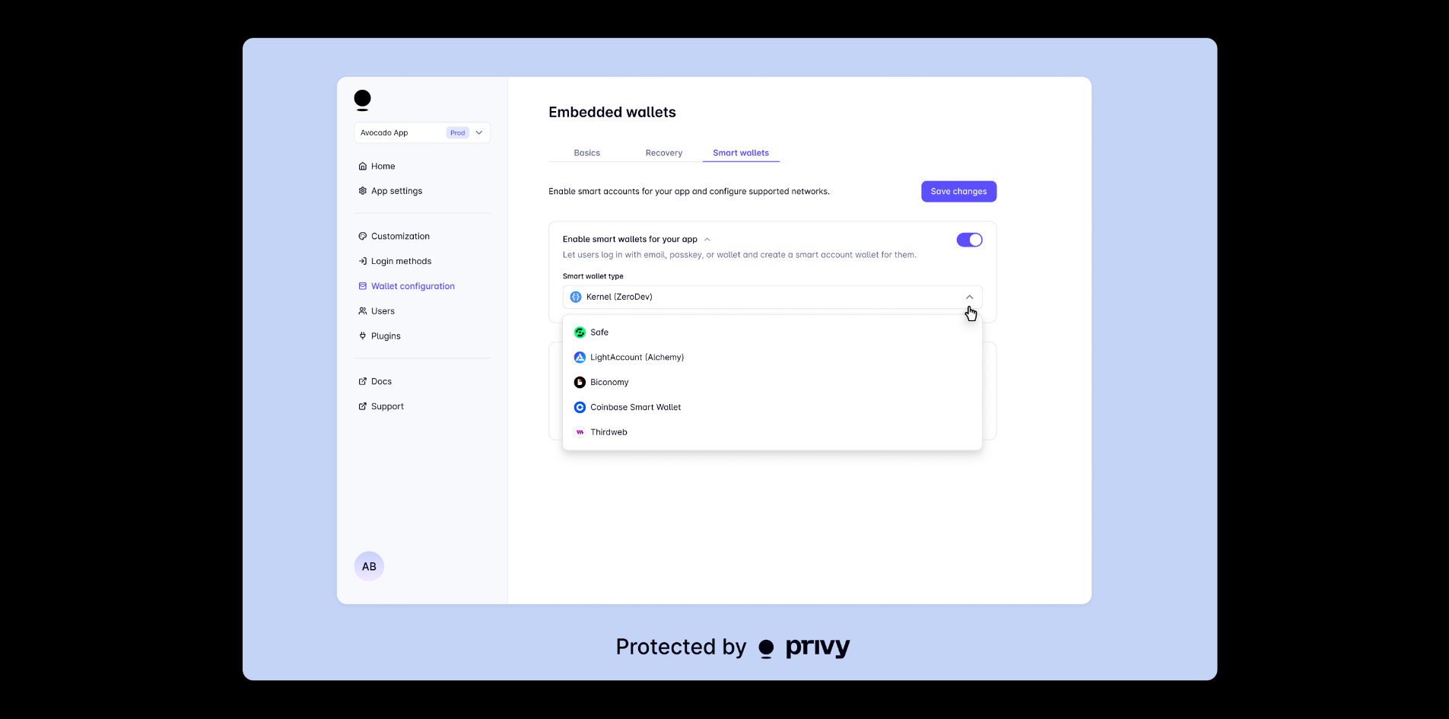
click at [767, 343] on img at bounding box center [731, 359] width 976 height 643
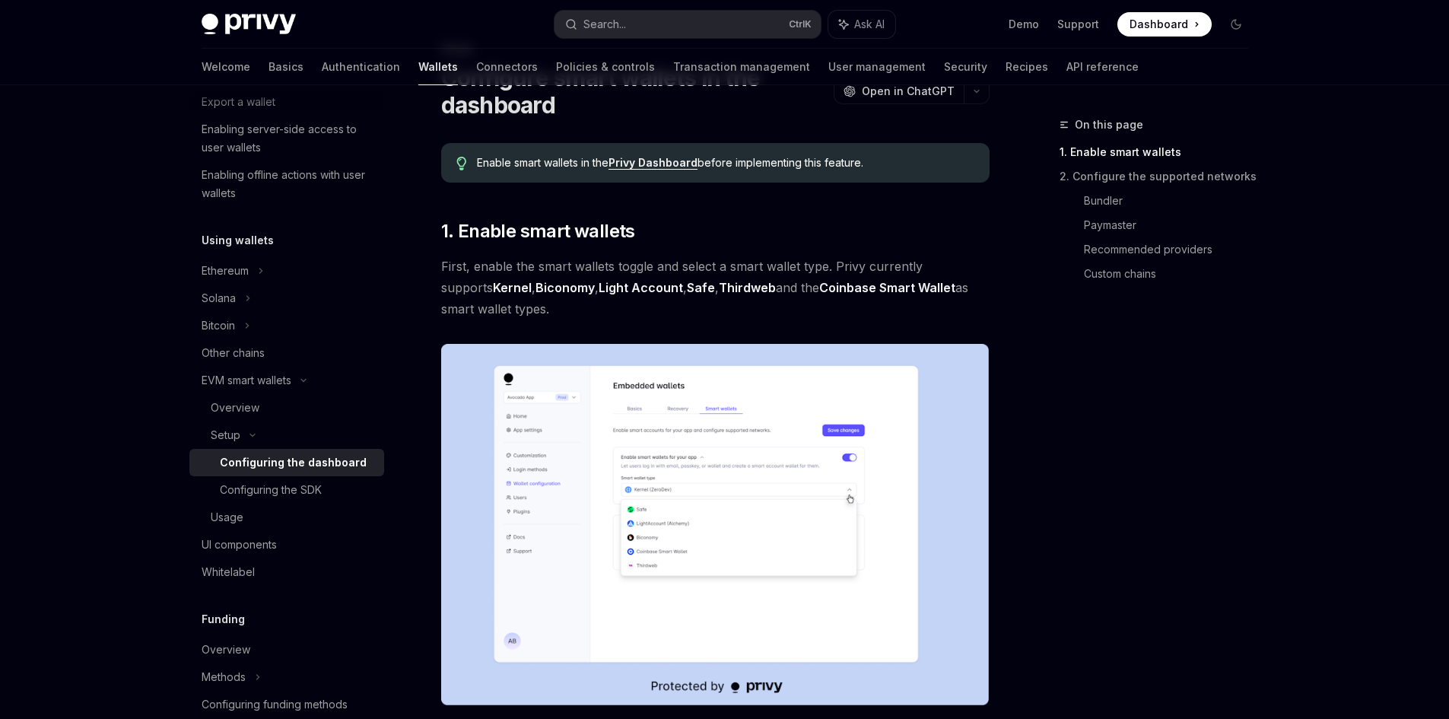
scroll to position [127, 0]
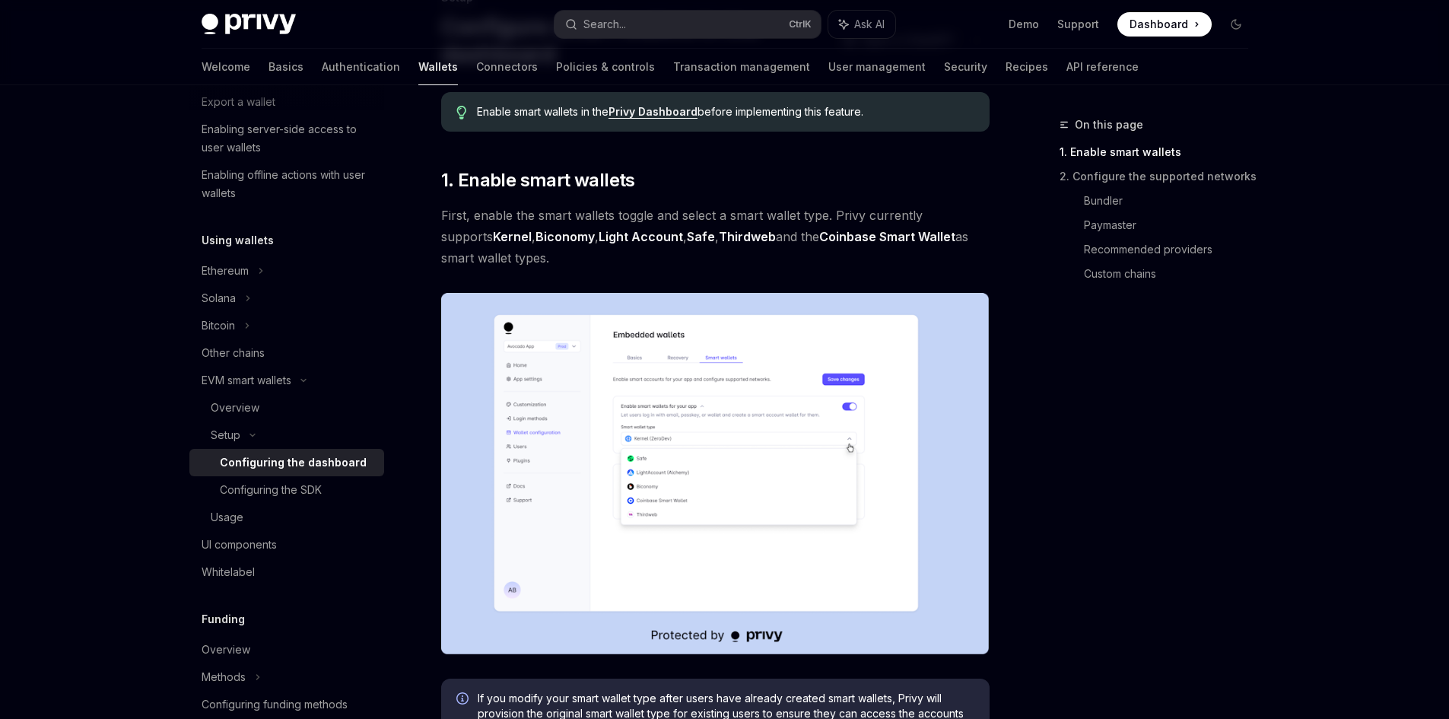
click at [676, 471] on img at bounding box center [715, 473] width 549 height 361
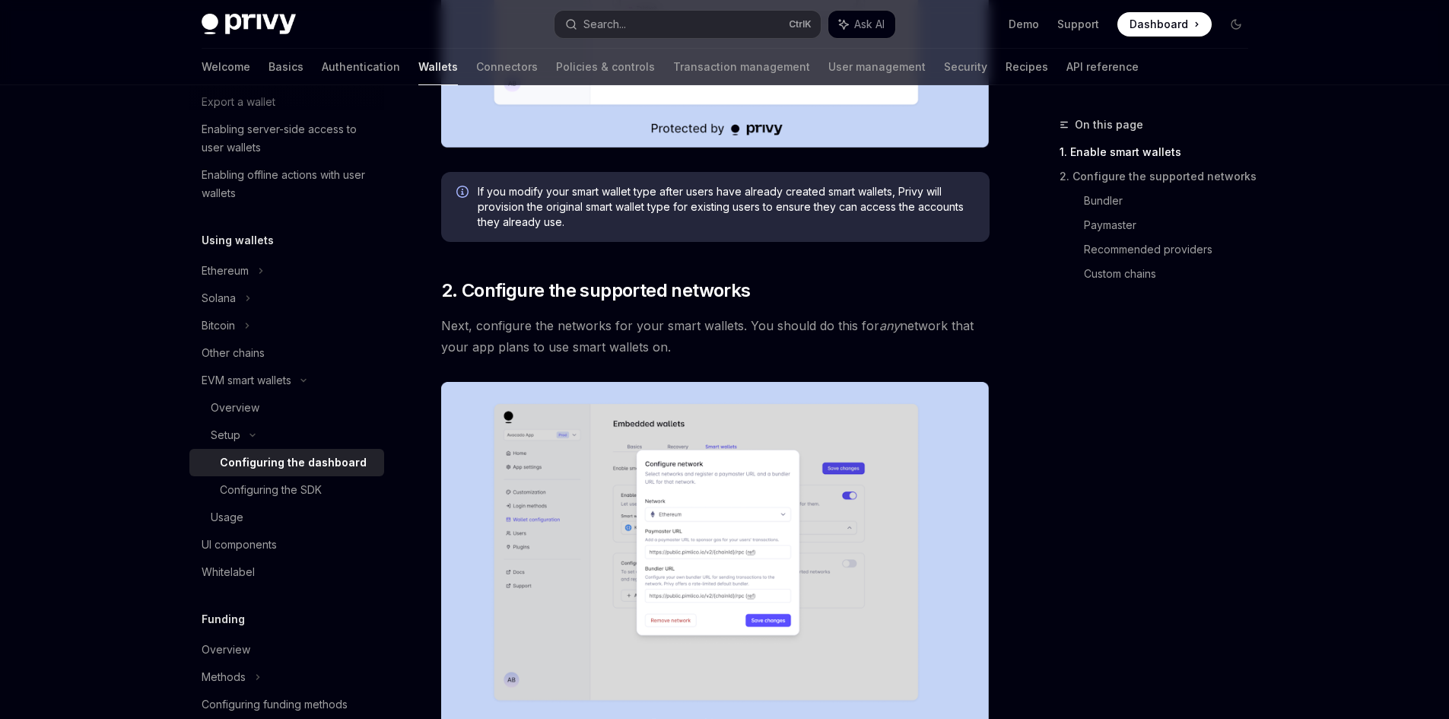
scroll to position [761, 0]
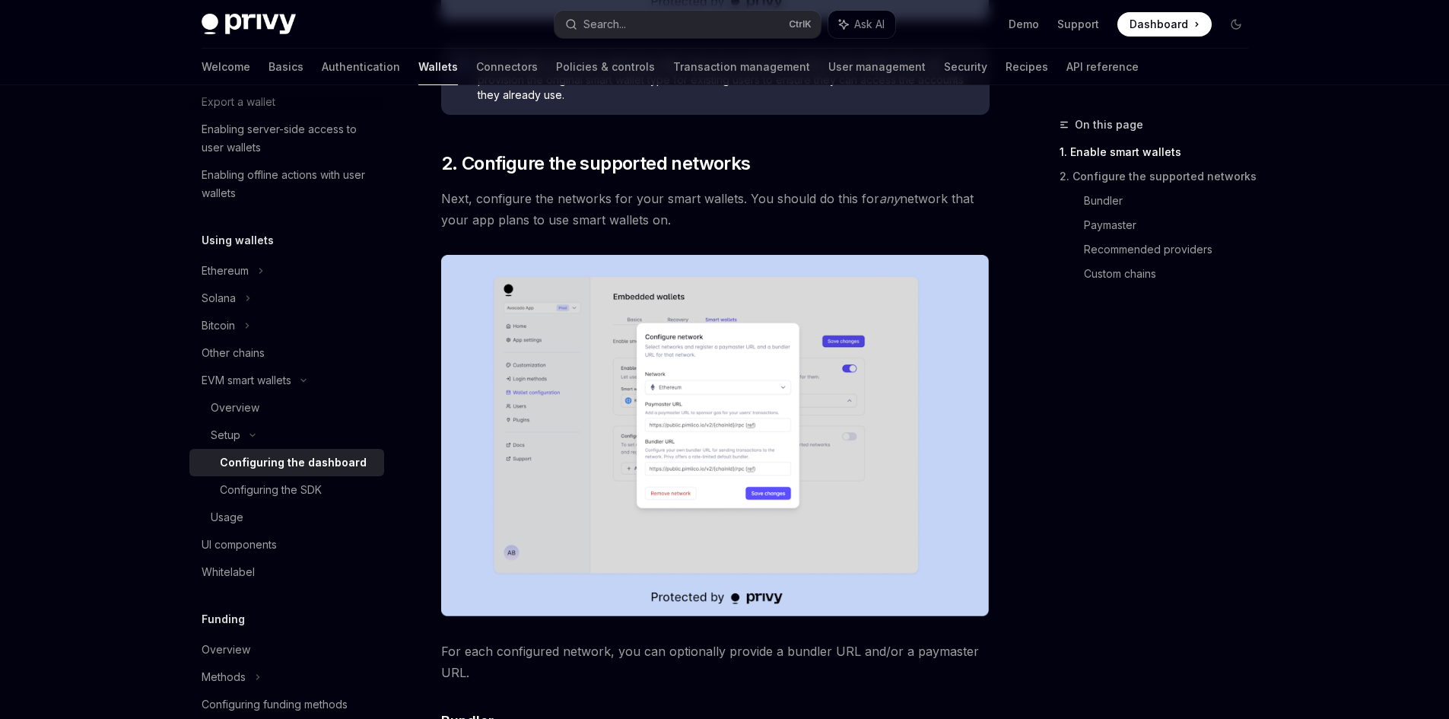
click at [730, 396] on img at bounding box center [715, 435] width 549 height 361
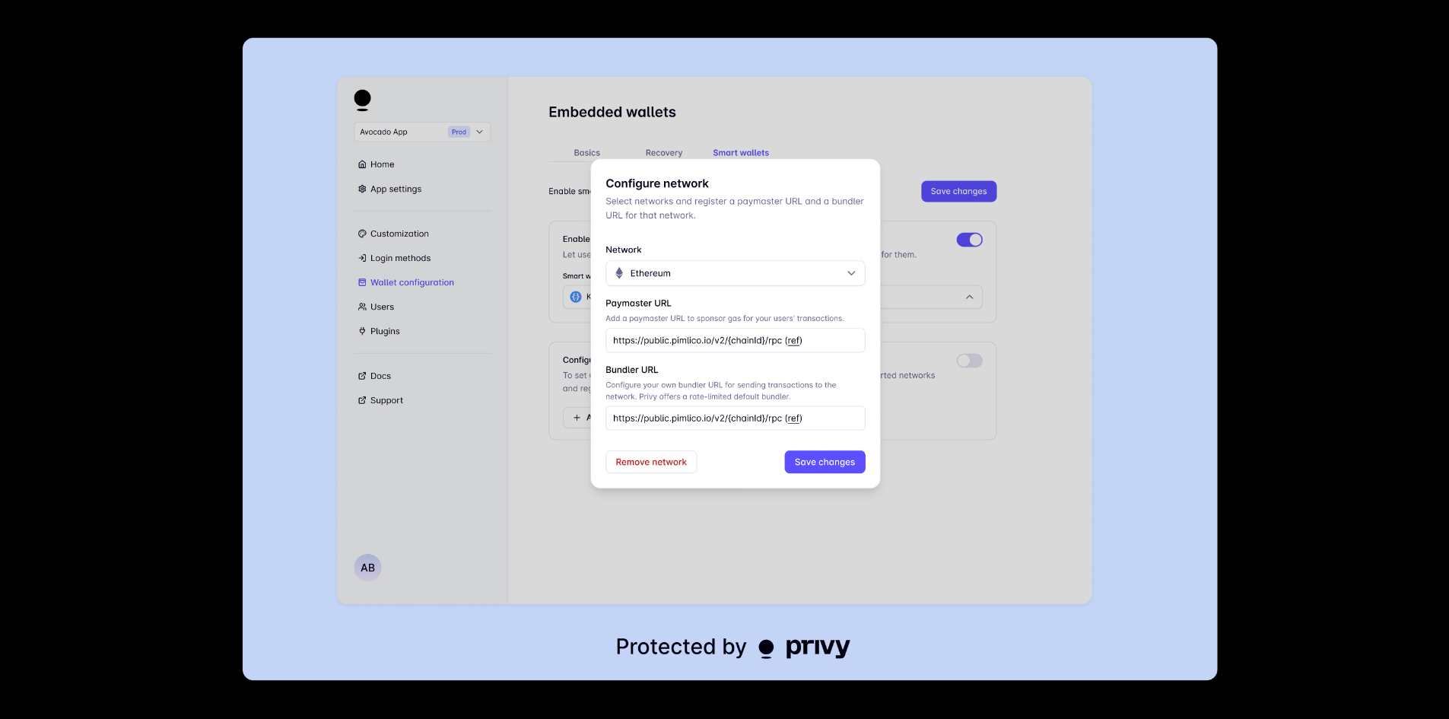
click at [1297, 297] on div at bounding box center [724, 359] width 1449 height 719
